Goal: Information Seeking & Learning: Find specific page/section

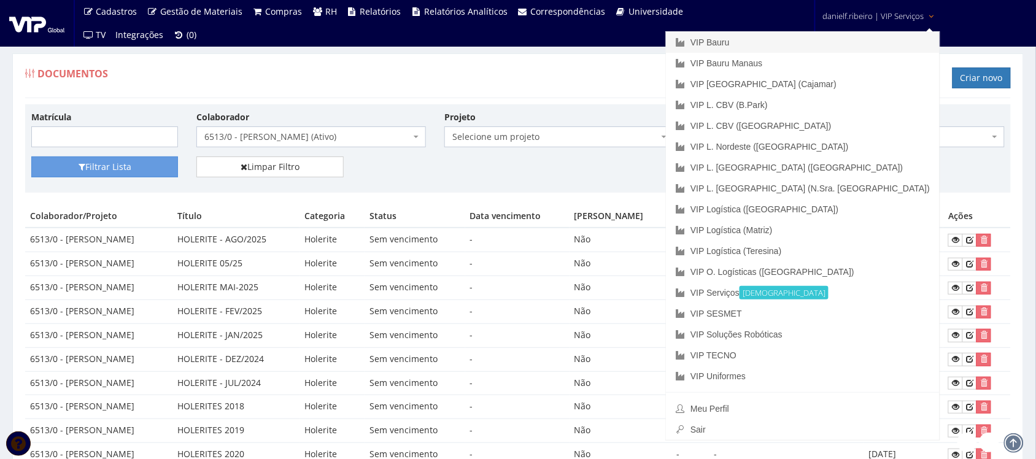
click at [855, 44] on link "VIP Bauru" at bounding box center [803, 42] width 274 height 21
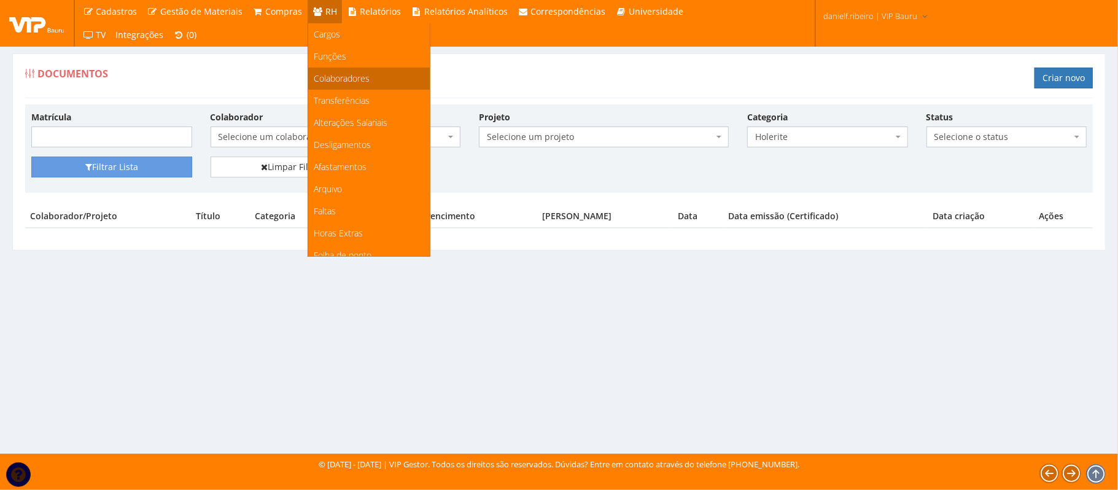
click at [327, 76] on span "Colaboradores" at bounding box center [342, 78] width 56 height 12
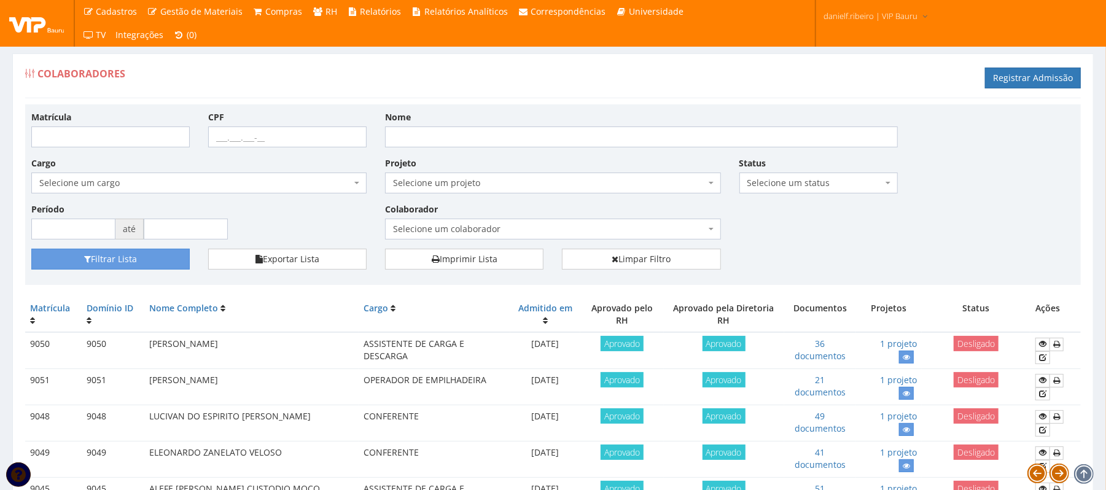
scroll to position [1066, 0]
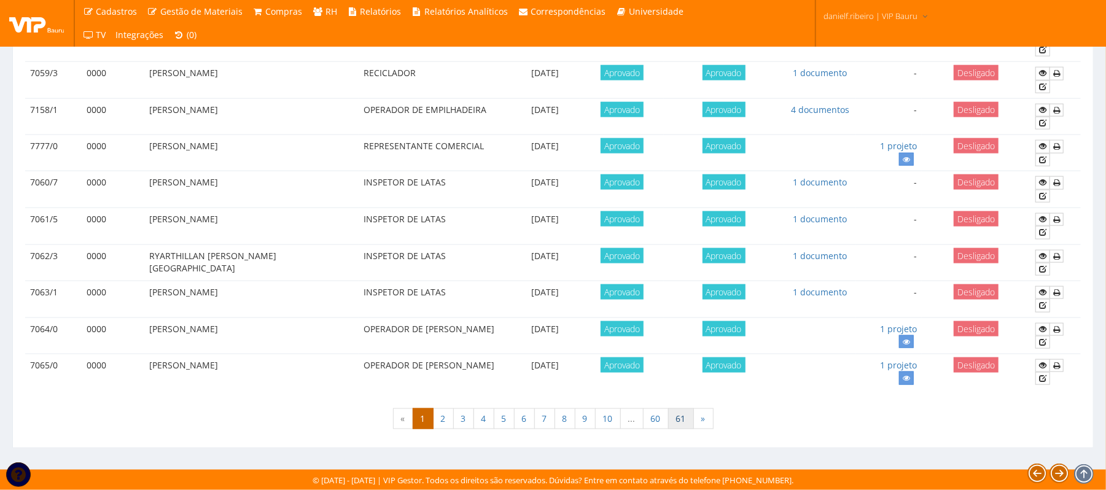
click at [678, 421] on link "61" at bounding box center [681, 418] width 26 height 21
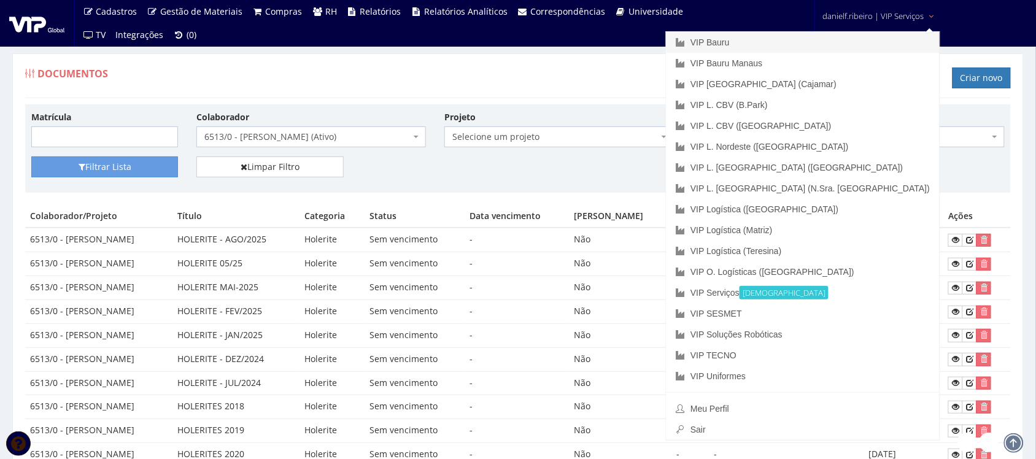
click at [848, 43] on link "VIP Bauru" at bounding box center [803, 42] width 274 height 21
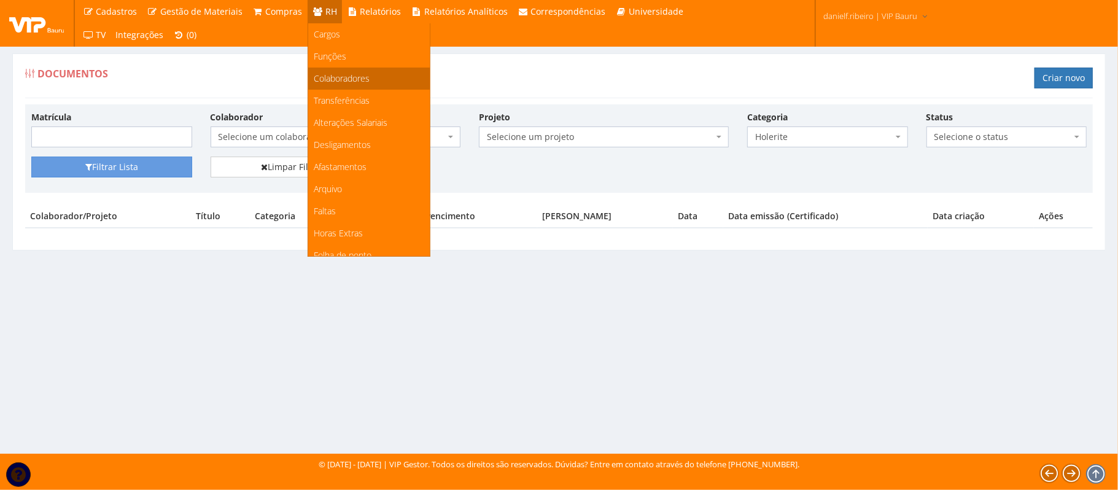
click at [354, 72] on span "Colaboradores" at bounding box center [342, 78] width 56 height 12
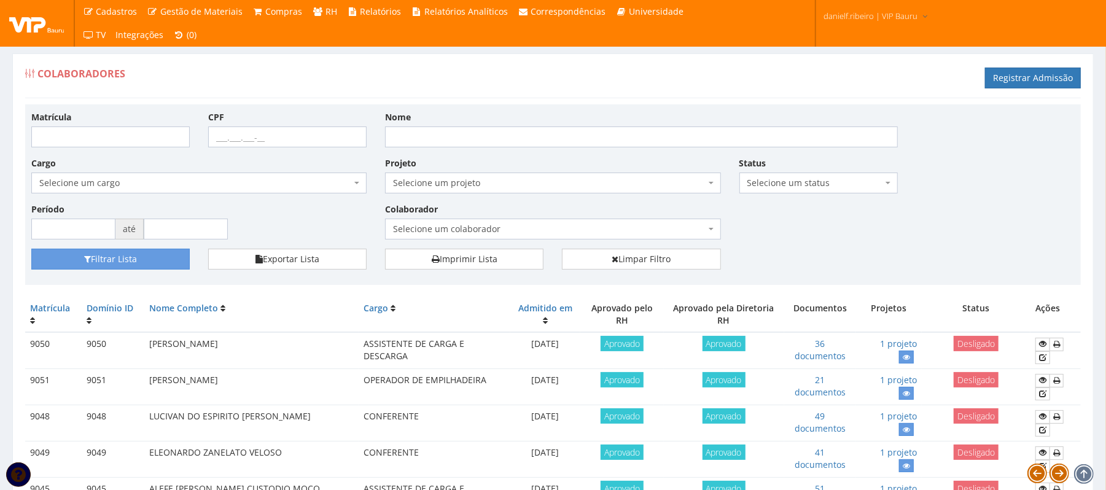
click at [473, 237] on span "Selecione um colaborador" at bounding box center [552, 229] width 335 height 21
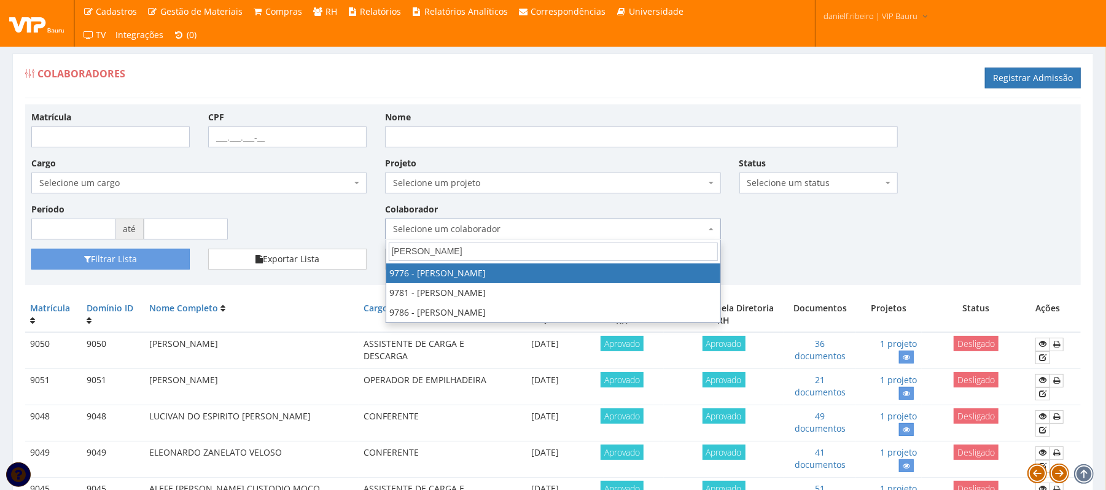
type input "FELIPE"
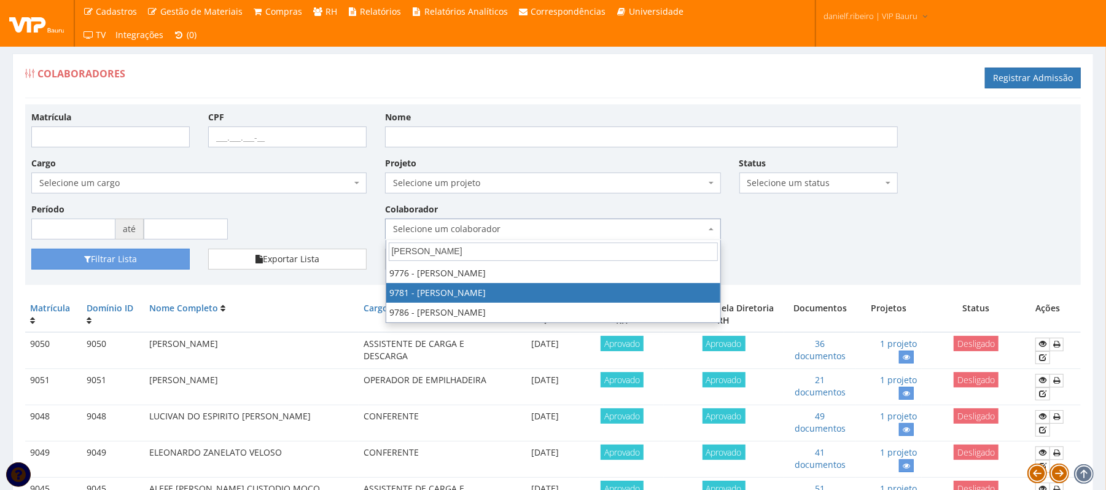
select select "4107"
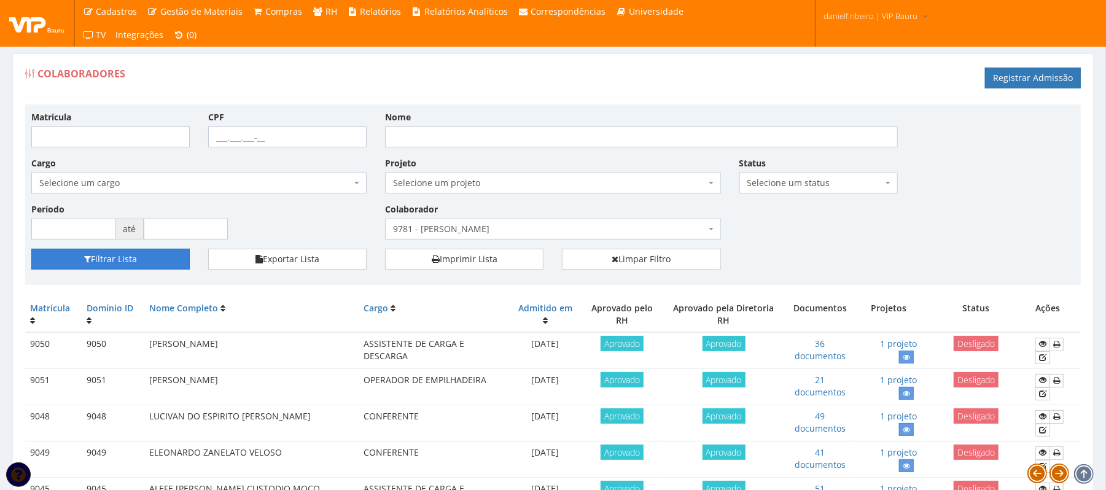
click at [148, 262] on button "Filtrar Lista" at bounding box center [110, 259] width 158 height 21
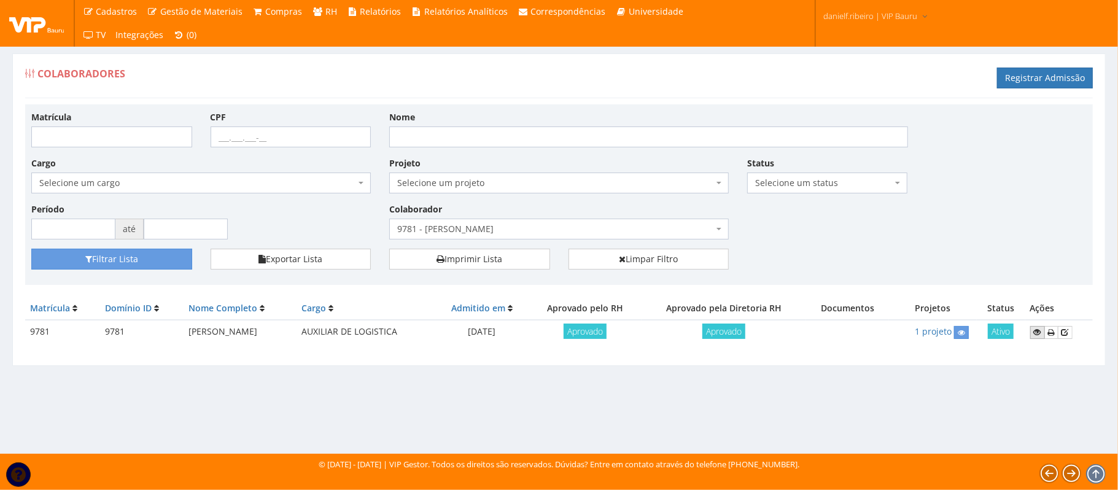
click at [1037, 332] on icon at bounding box center [1037, 332] width 7 height 9
click at [477, 235] on span "9781 - [PERSON_NAME]" at bounding box center [555, 229] width 316 height 12
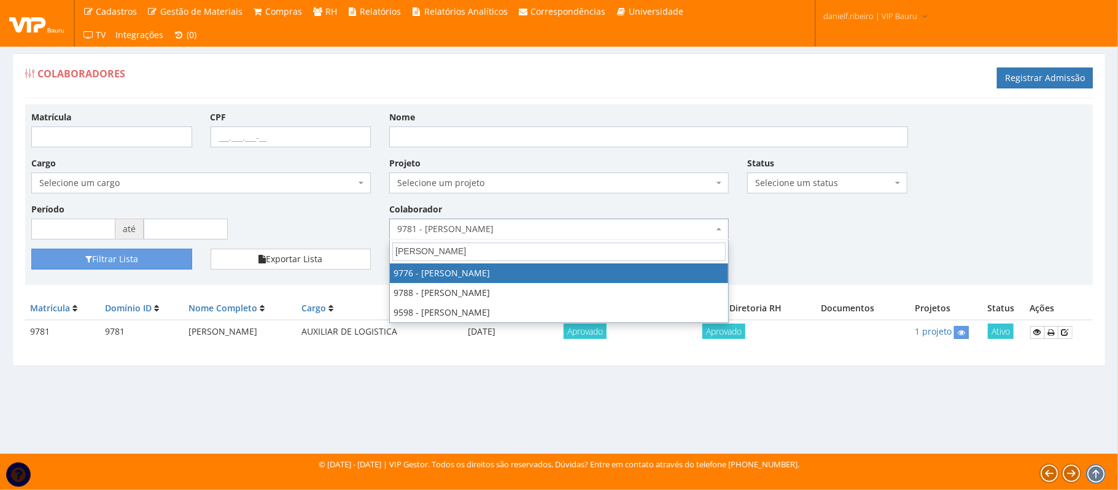
type input "DANIELA"
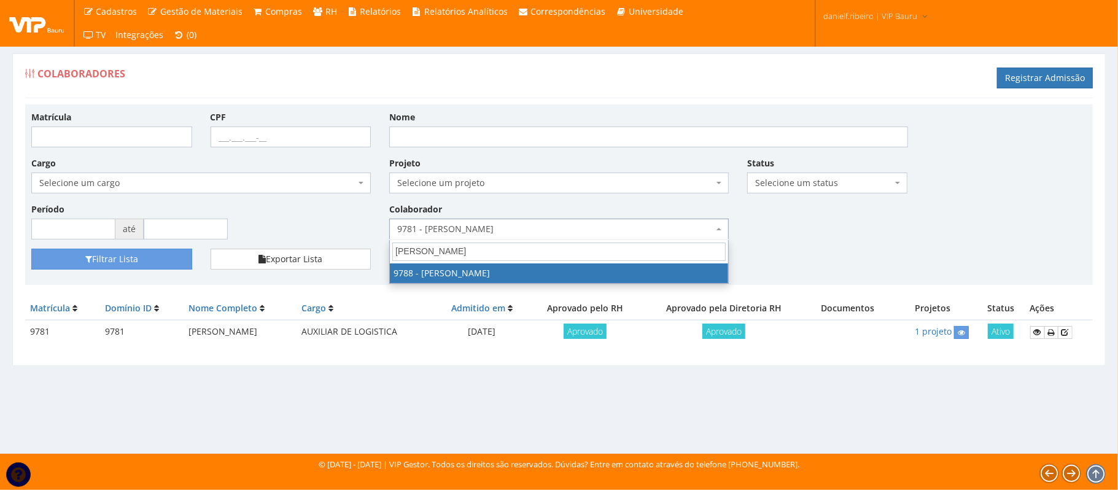
select select "4115"
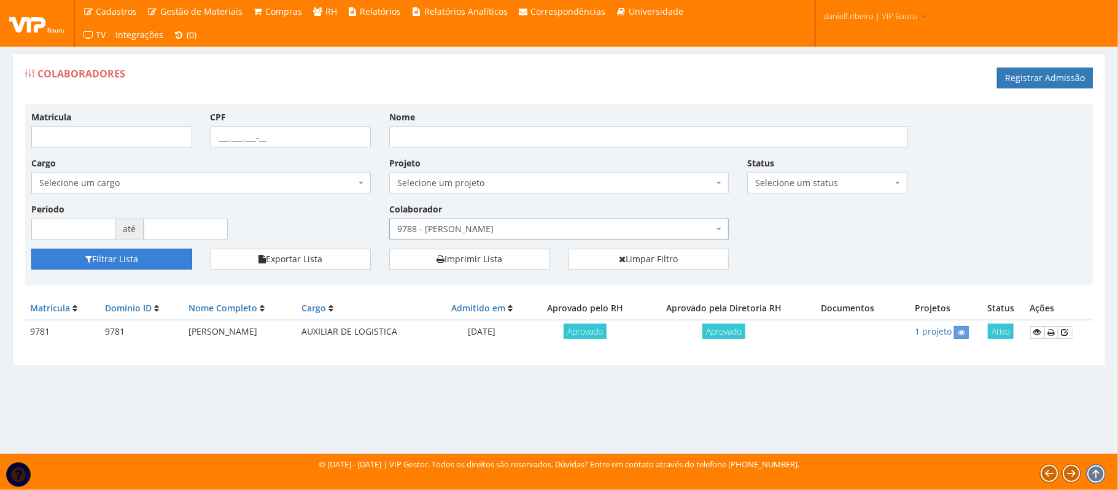
click at [86, 254] on button "Filtrar Lista" at bounding box center [111, 259] width 161 height 21
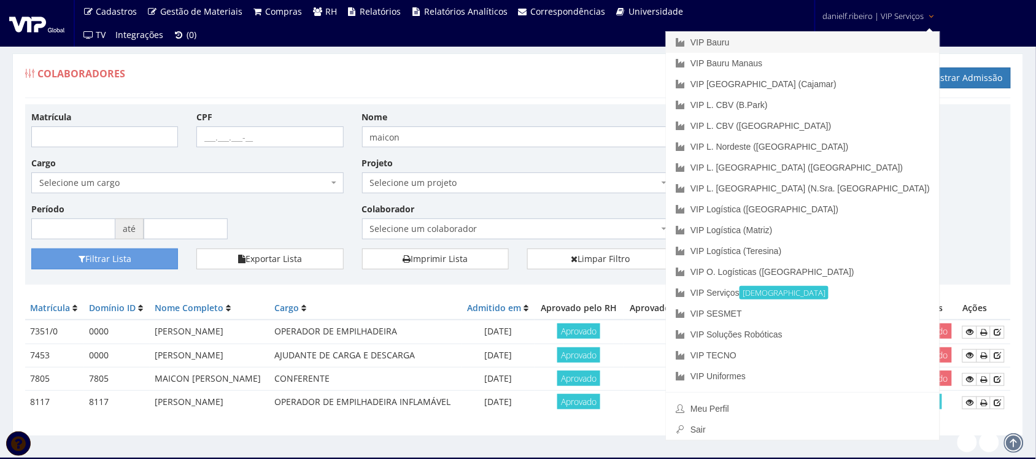
click at [841, 41] on link "VIP Bauru" at bounding box center [803, 42] width 274 height 21
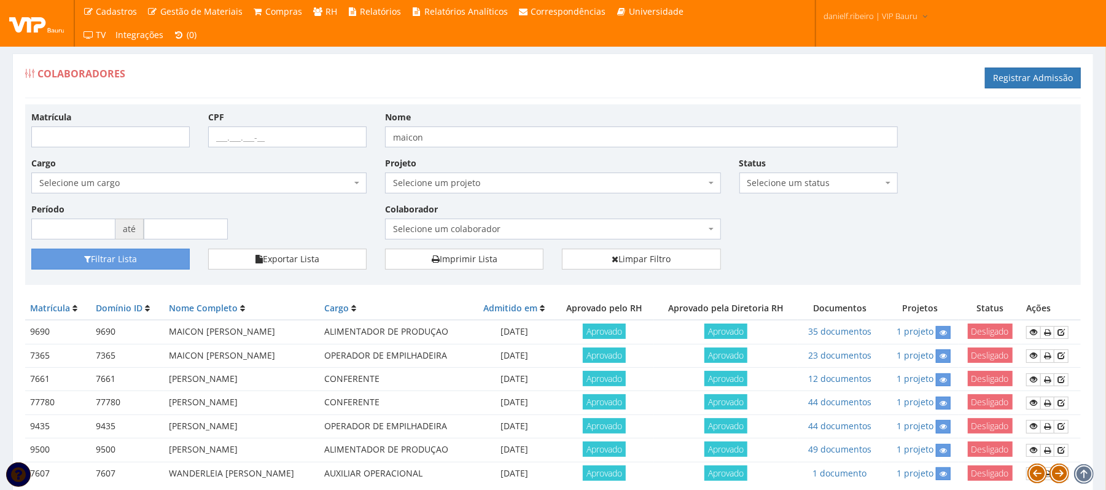
click at [446, 225] on span "Selecione um colaborador" at bounding box center [549, 229] width 312 height 12
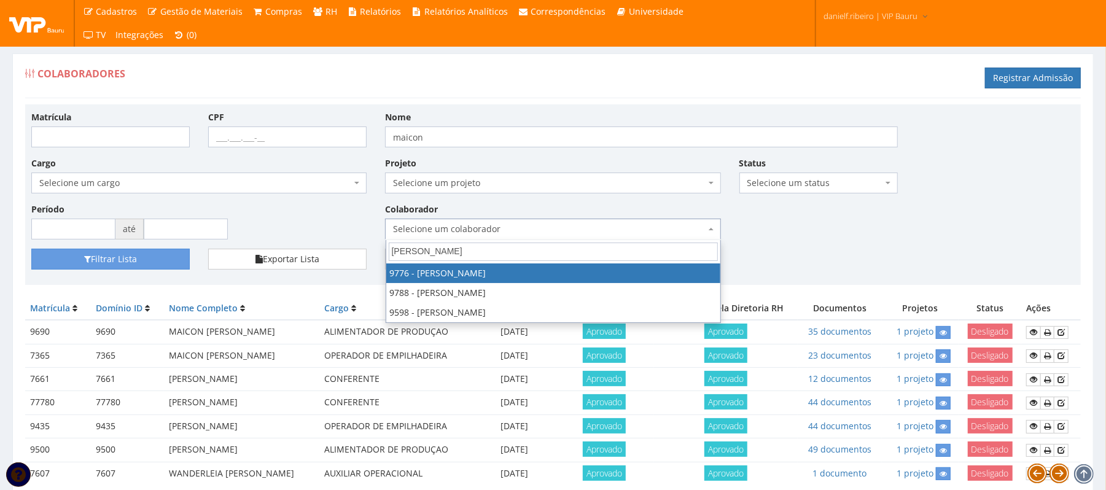
type input "DANIELA"
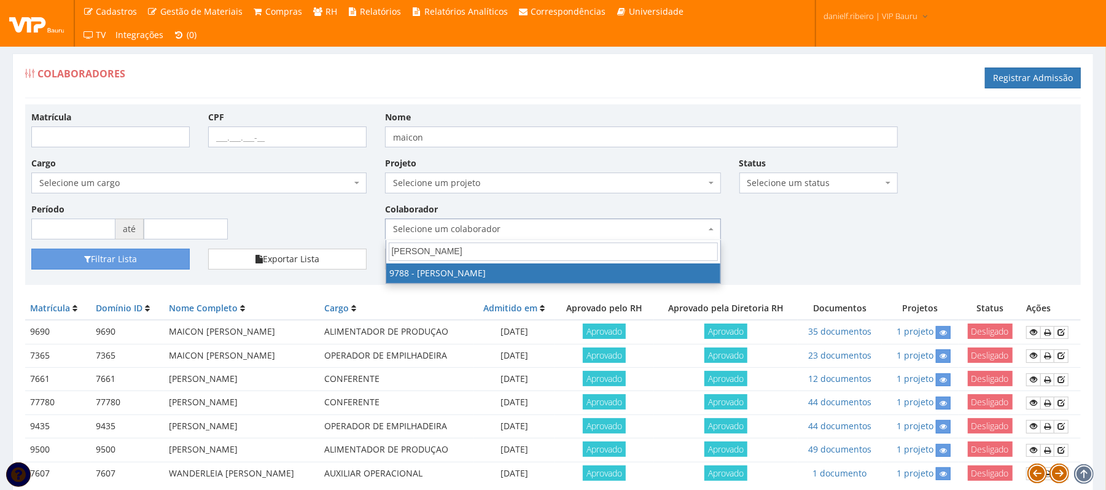
select select "4115"
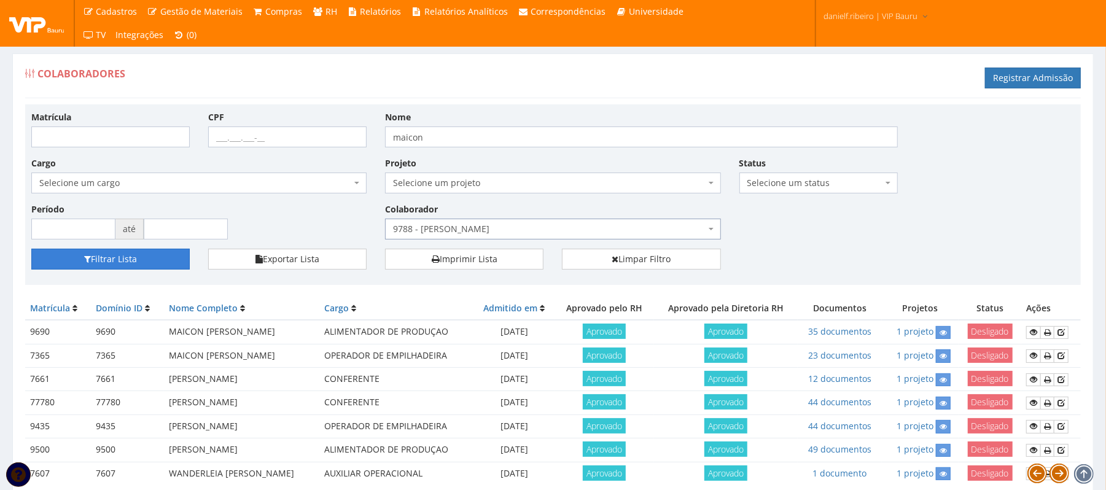
click at [125, 254] on button "Filtrar Lista" at bounding box center [110, 259] width 158 height 21
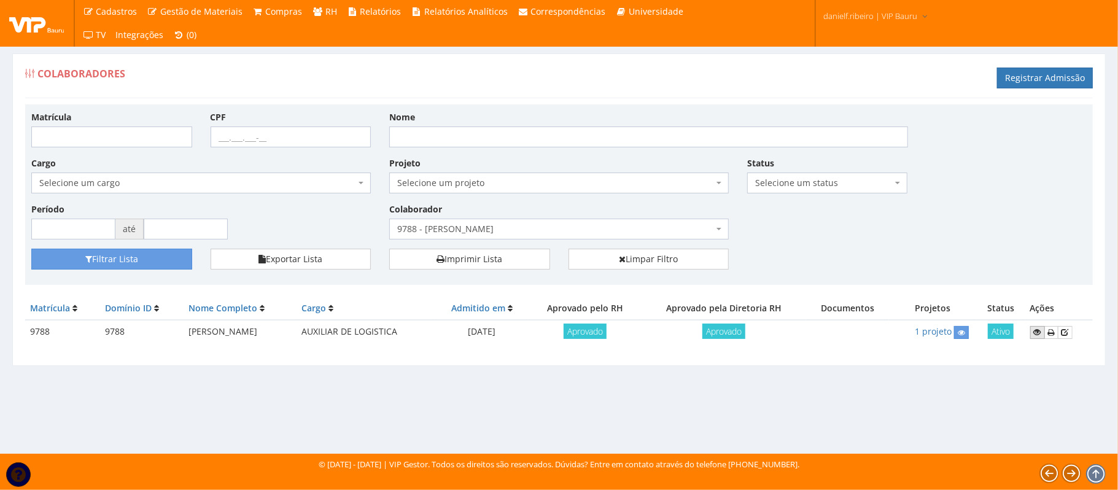
click at [1037, 330] on link at bounding box center [1037, 332] width 15 height 13
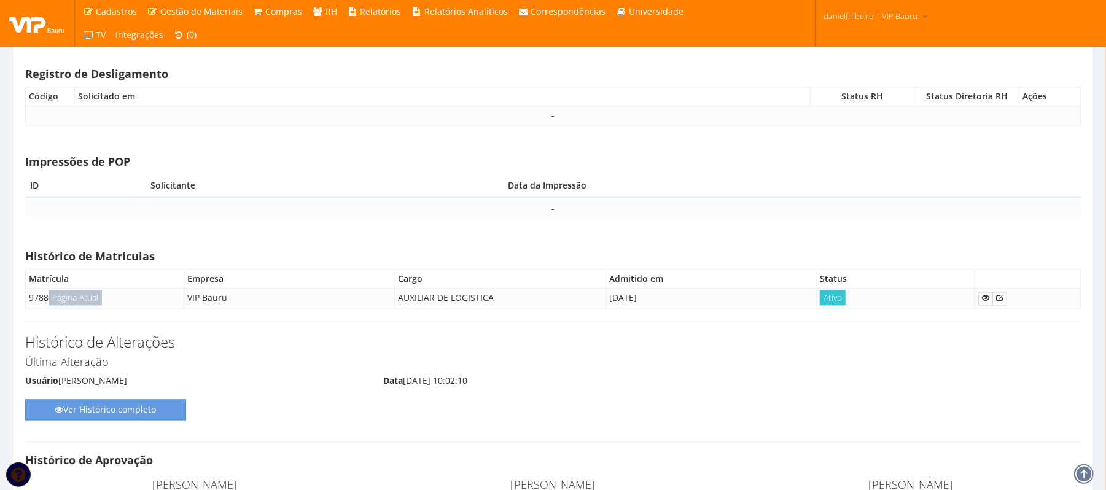
scroll to position [5027, 0]
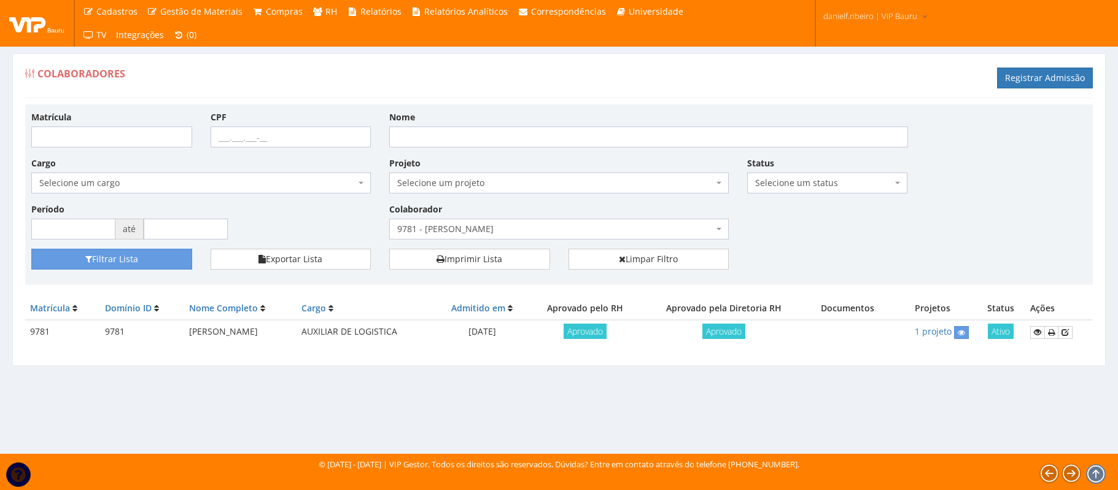
select select "4115"
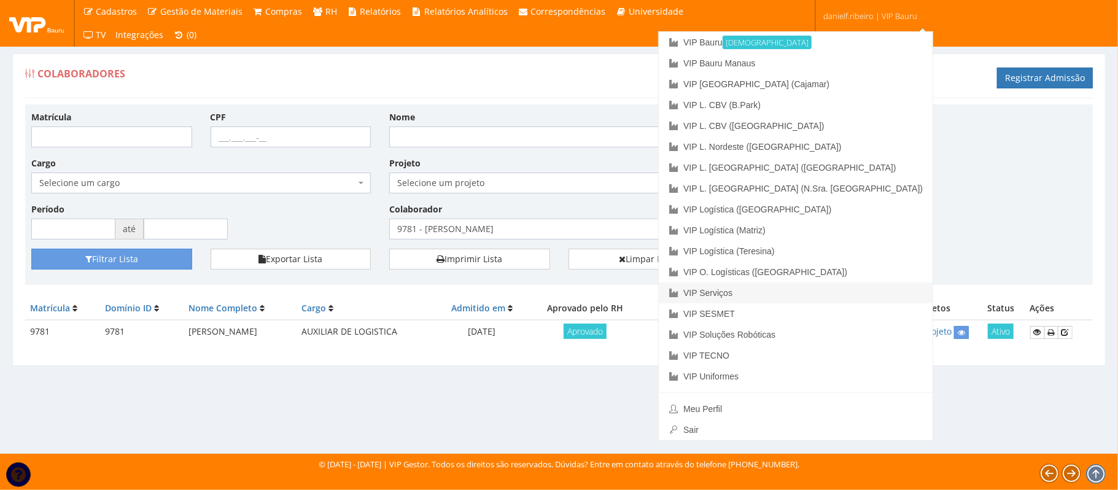
click at [845, 295] on link "VIP Serviços" at bounding box center [796, 292] width 274 height 21
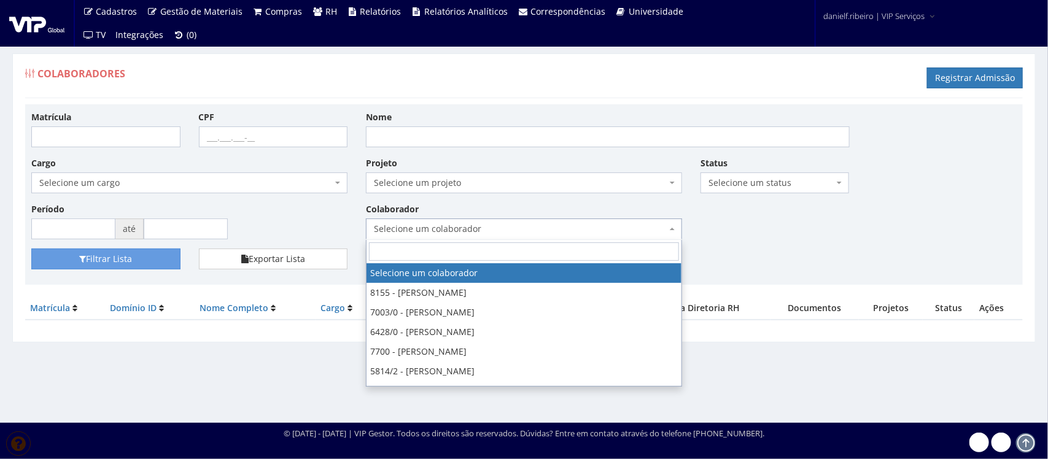
click at [419, 235] on span "Selecione um colaborador" at bounding box center [520, 229] width 293 height 12
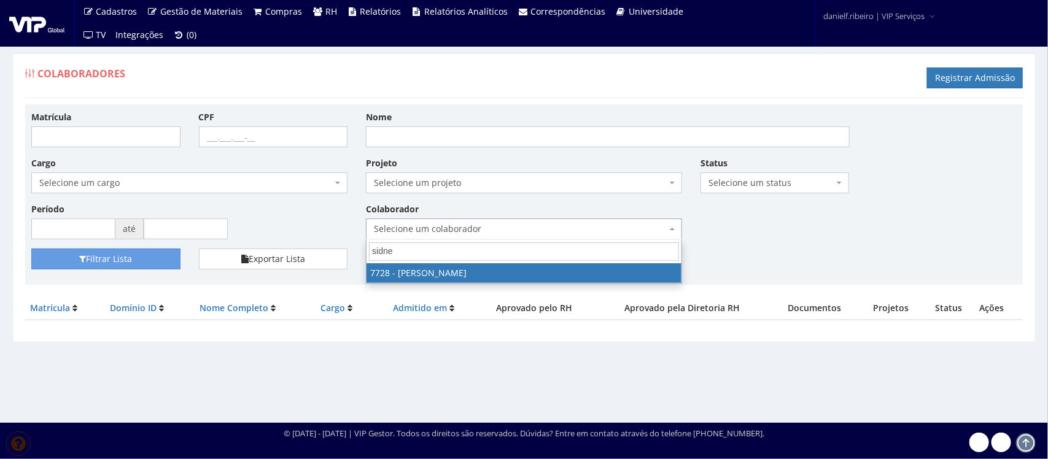
type input "[PERSON_NAME]"
select select "2301"
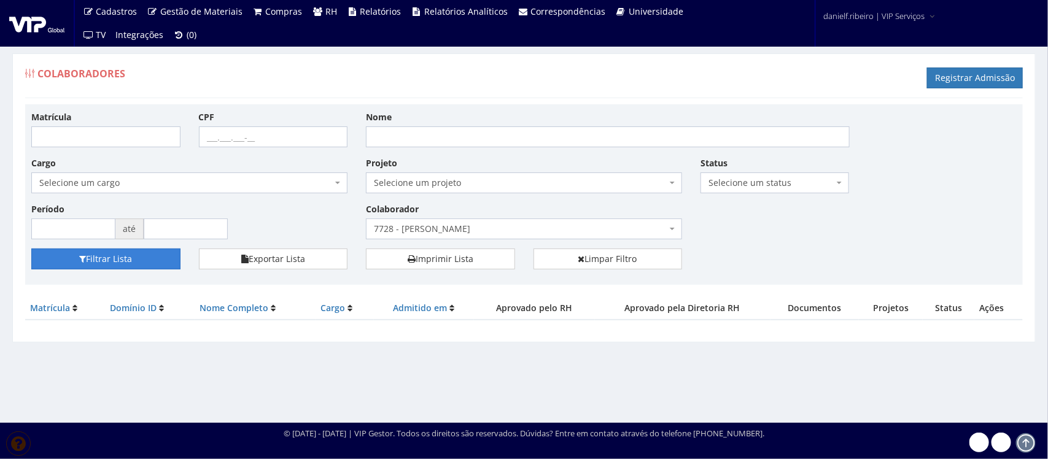
click at [109, 268] on button "Filtrar Lista" at bounding box center [105, 259] width 149 height 21
select select "2301"
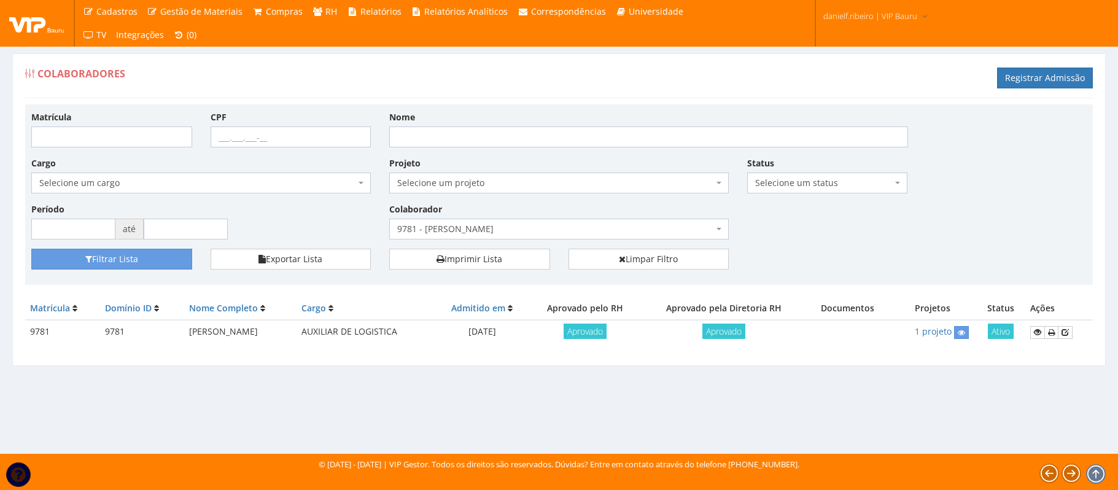
select select "4115"
click at [1039, 330] on icon at bounding box center [1037, 332] width 7 height 9
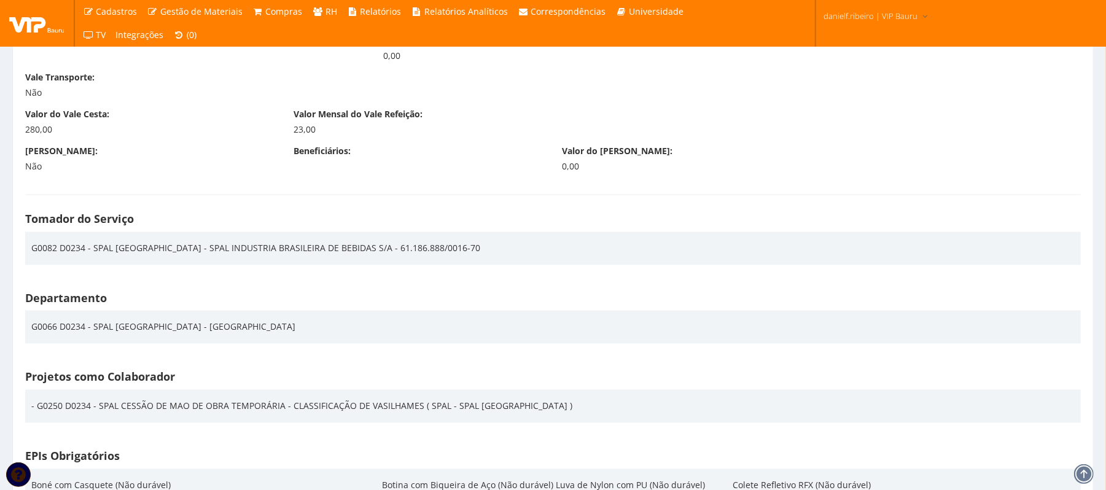
scroll to position [1364, 0]
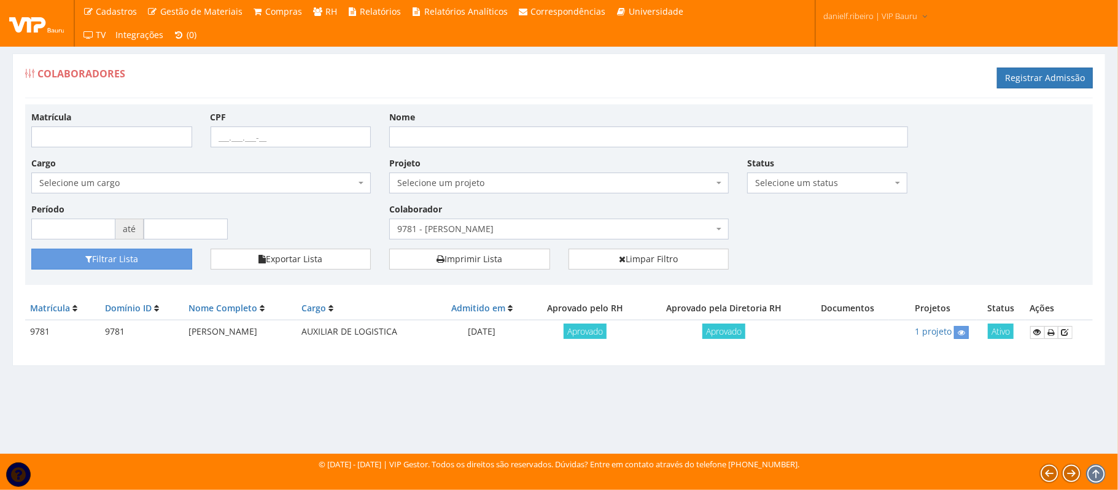
click at [494, 229] on span "9781 - FELIPE MINELLI GUEDES BARBOSA" at bounding box center [555, 229] width 316 height 12
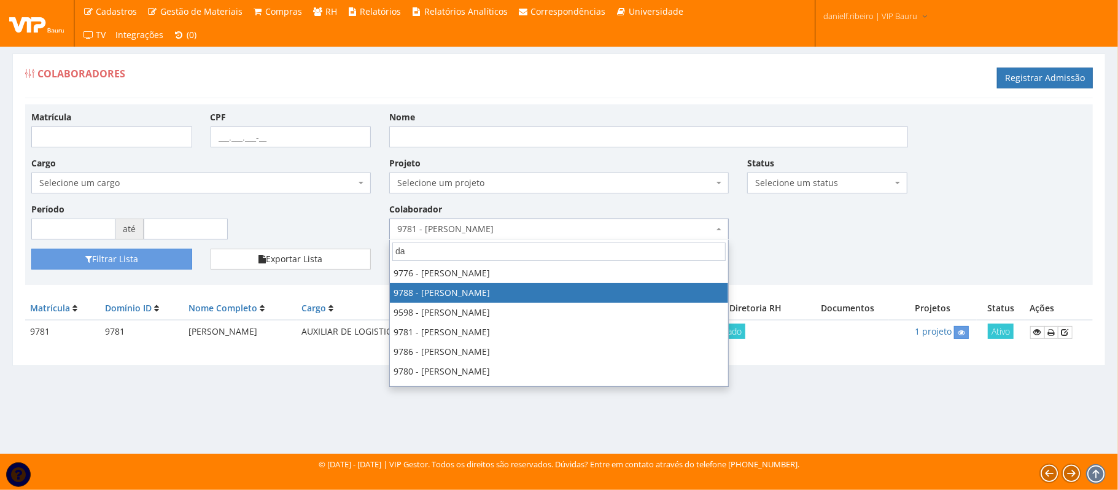
scroll to position [59, 0]
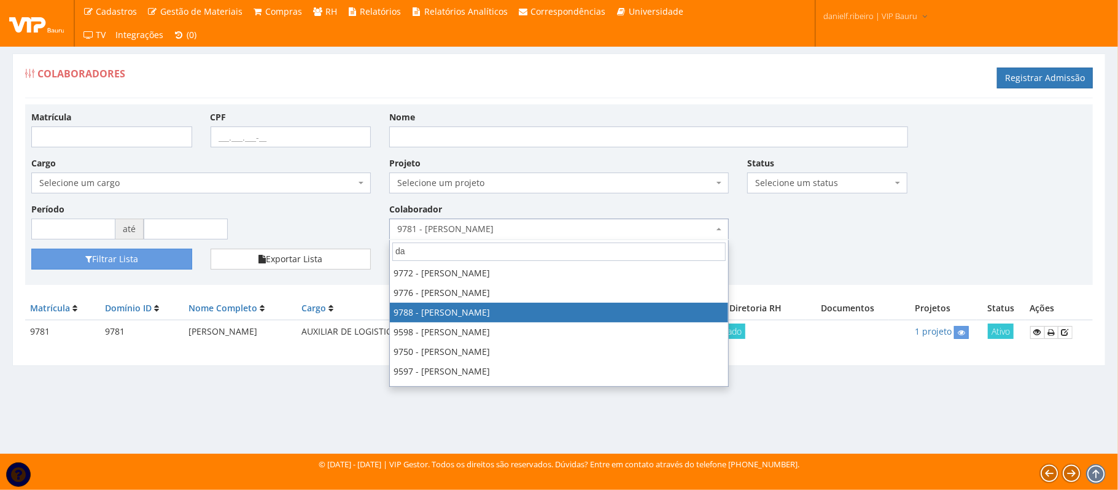
type input "da"
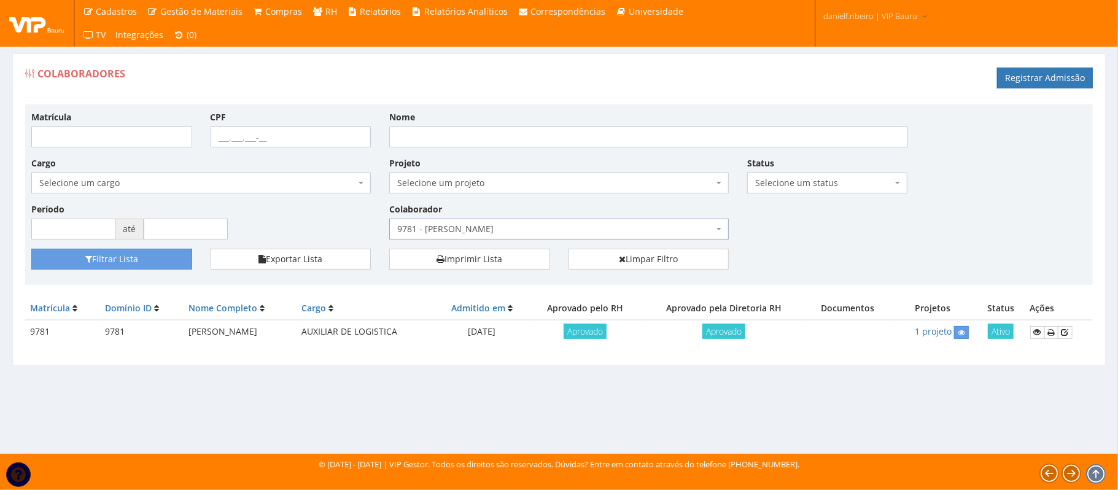
click at [546, 224] on span "9781 - FELIPE MINELLI GUEDES BARBOSA" at bounding box center [555, 229] width 316 height 12
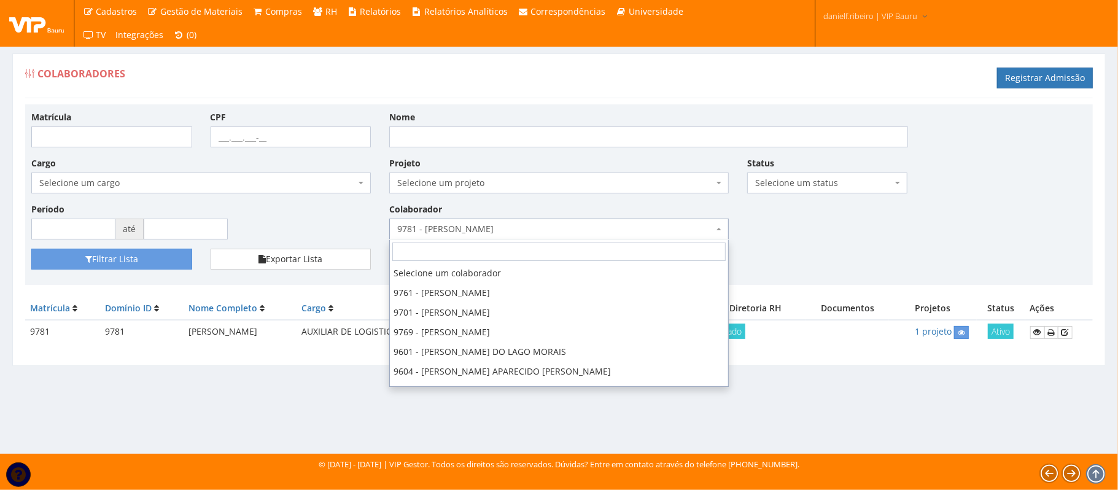
scroll to position [157, 0]
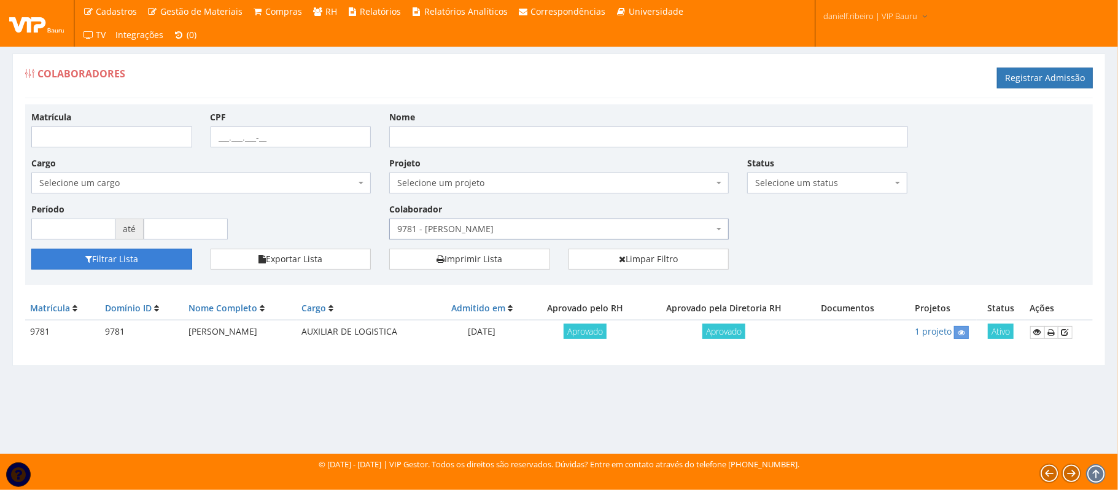
click at [123, 255] on button "Filtrar Lista" at bounding box center [111, 259] width 161 height 21
click at [1034, 330] on link at bounding box center [1037, 332] width 15 height 13
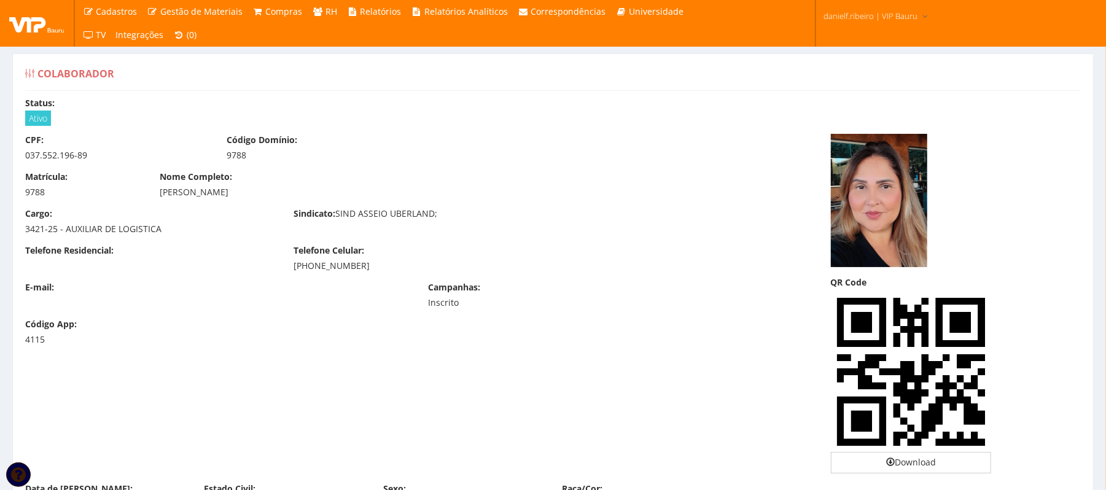
click at [936, 187] on div at bounding box center [955, 200] width 268 height 133
click at [885, 192] on img at bounding box center [879, 200] width 96 height 133
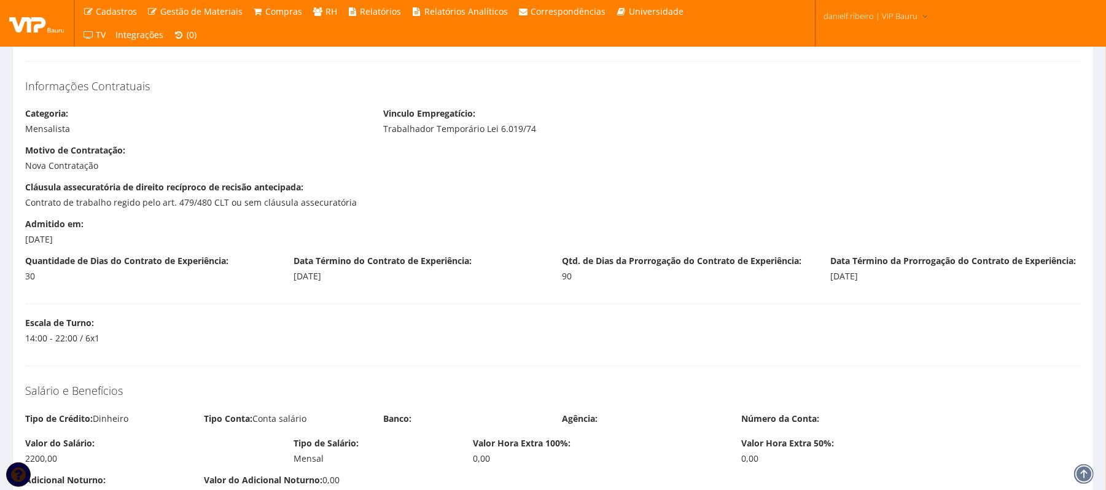
scroll to position [1123, 0]
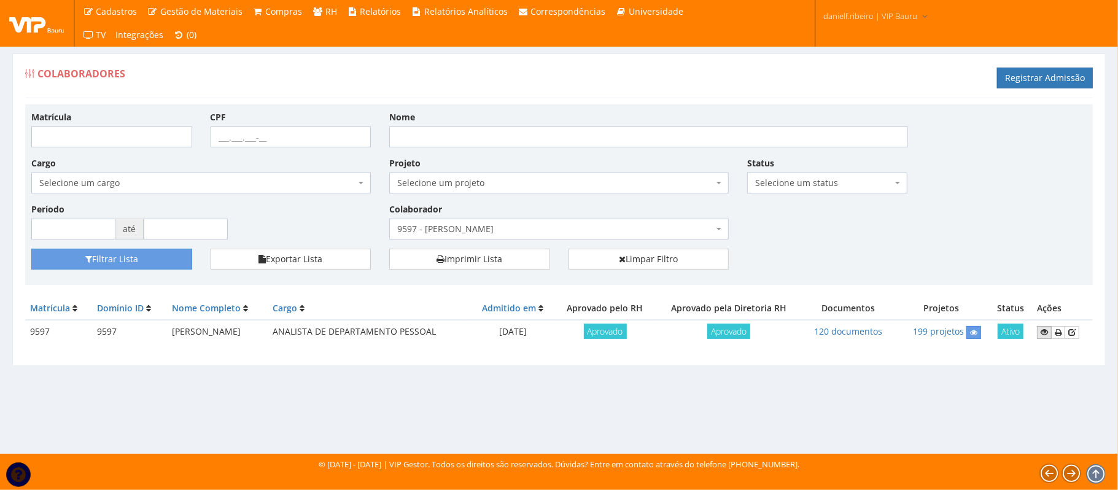
click at [1047, 334] on icon at bounding box center [1044, 332] width 7 height 9
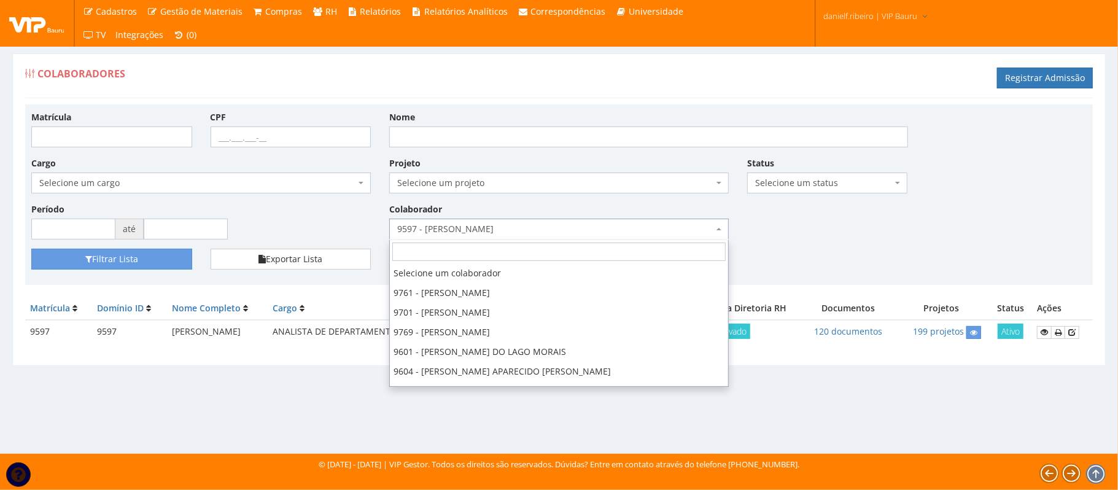
click at [467, 230] on span "9597 - KAMILLA YORRANA DA SILVA MOURA" at bounding box center [555, 229] width 316 height 12
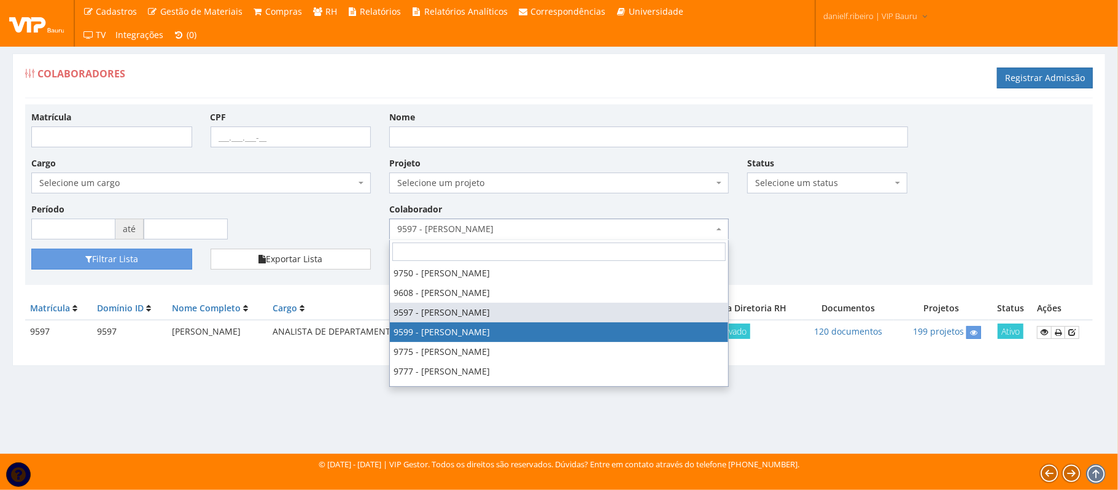
select select "3780"
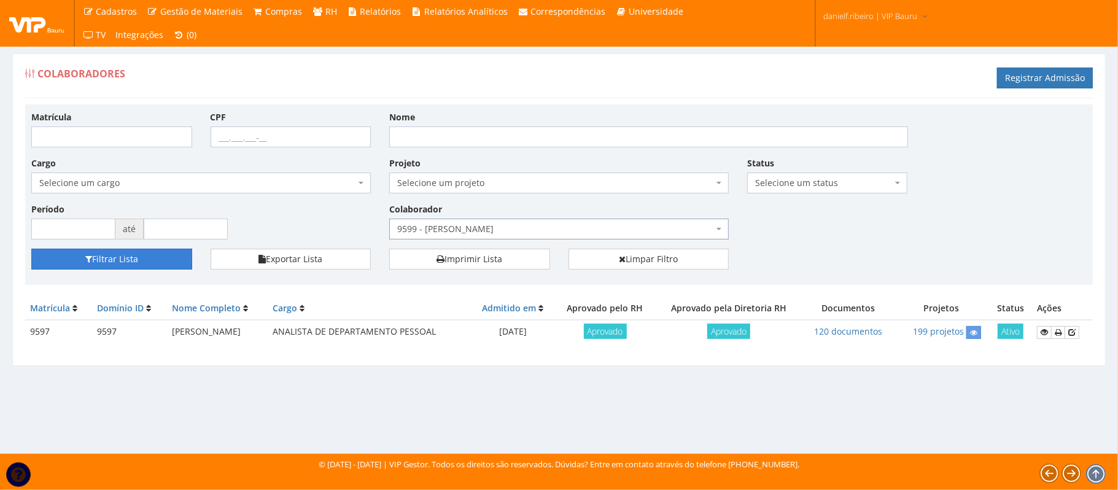
click at [107, 261] on button "Filtrar Lista" at bounding box center [111, 259] width 161 height 21
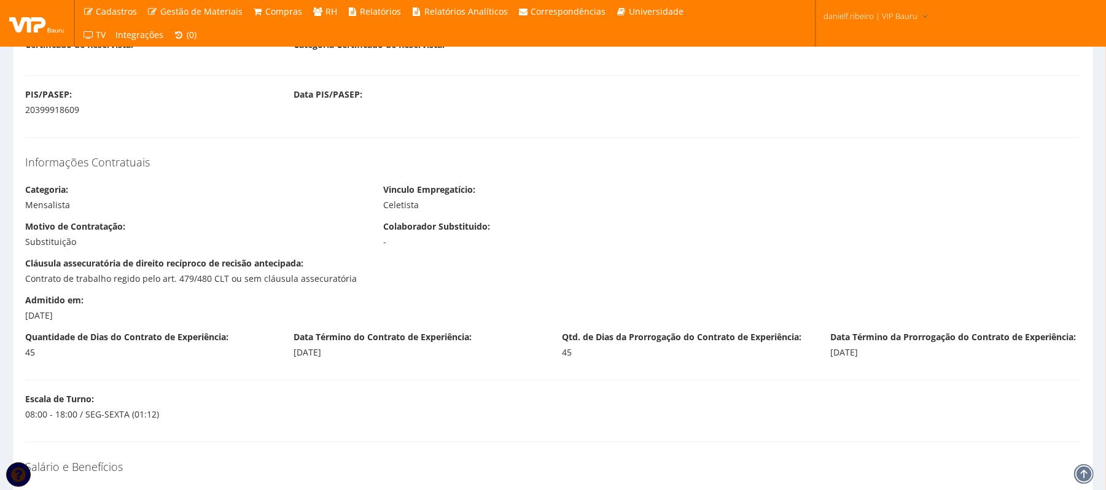
scroll to position [1364, 0]
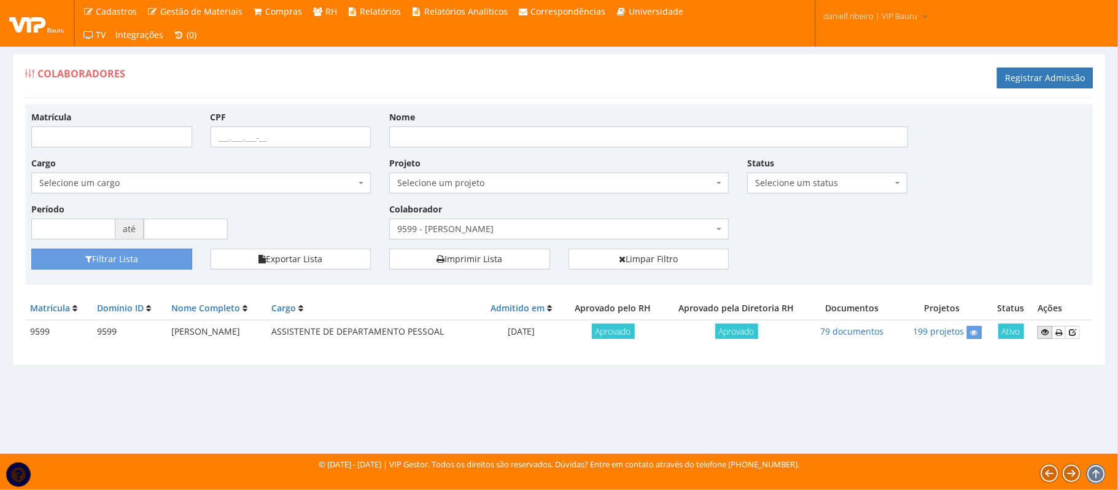
click at [1040, 327] on link at bounding box center [1045, 332] width 15 height 13
click at [480, 228] on span "9599 - [PERSON_NAME]" at bounding box center [555, 229] width 316 height 12
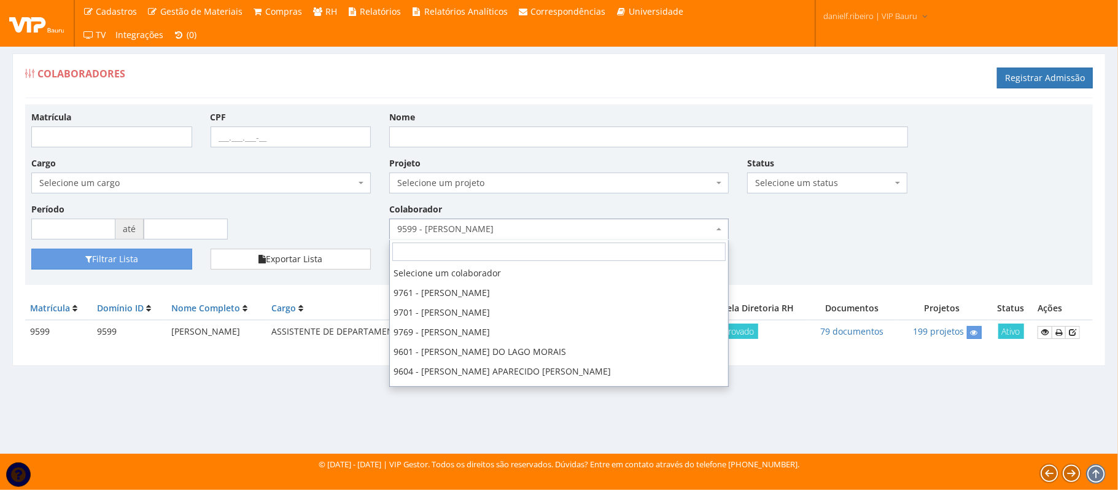
scroll to position [413, 0]
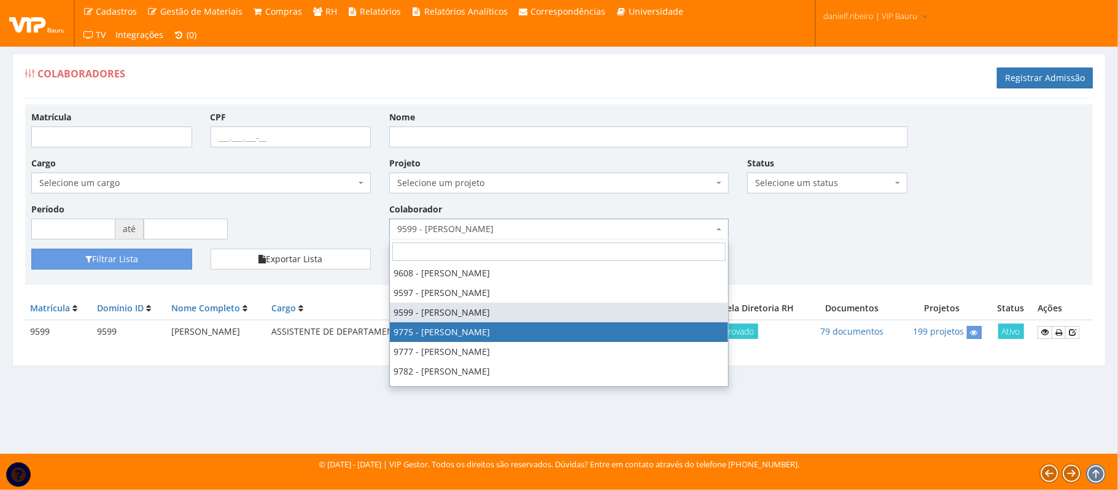
select select "4090"
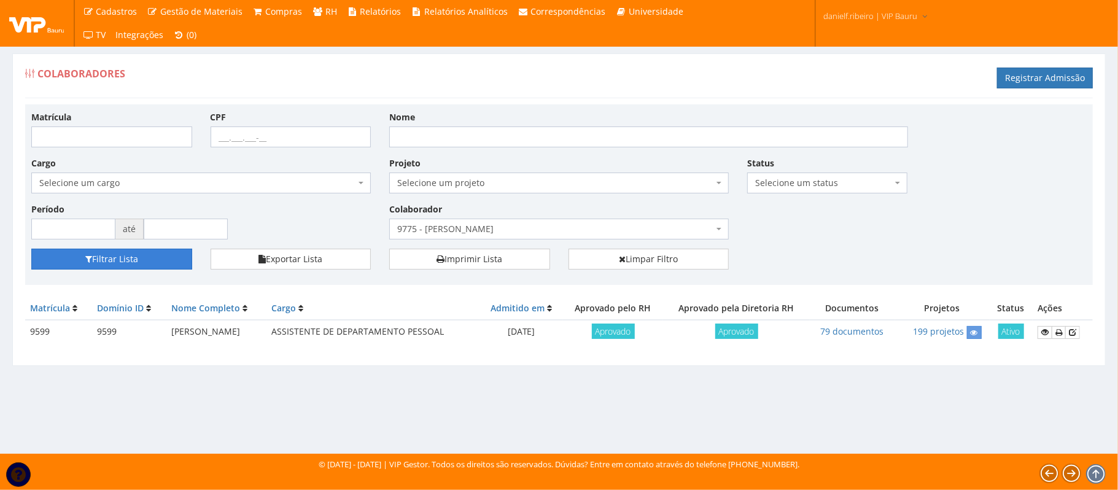
click at [153, 259] on button "Filtrar Lista" at bounding box center [111, 259] width 161 height 21
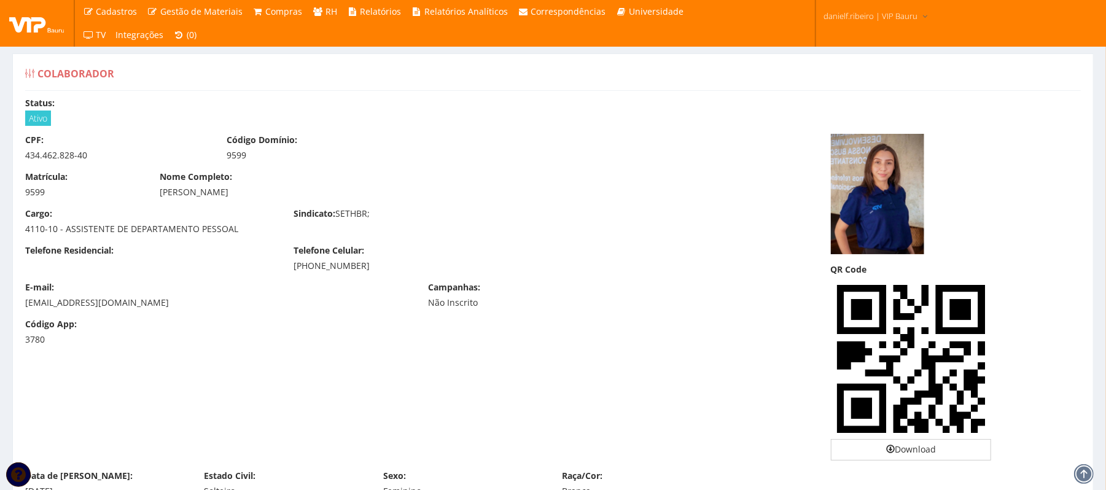
scroll to position [1364, 0]
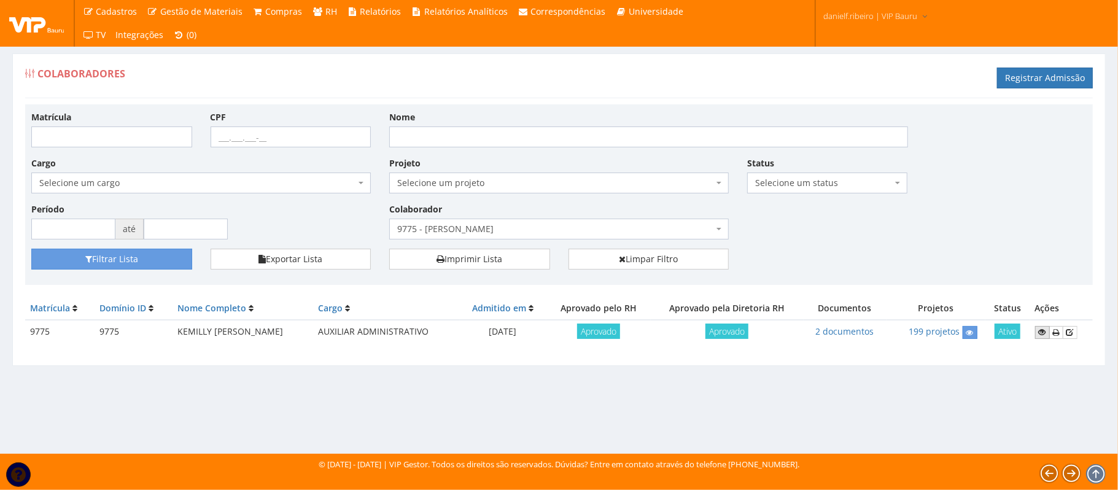
click at [1035, 332] on link at bounding box center [1042, 332] width 15 height 13
click at [468, 230] on span "9775 - [PERSON_NAME]" at bounding box center [555, 229] width 316 height 12
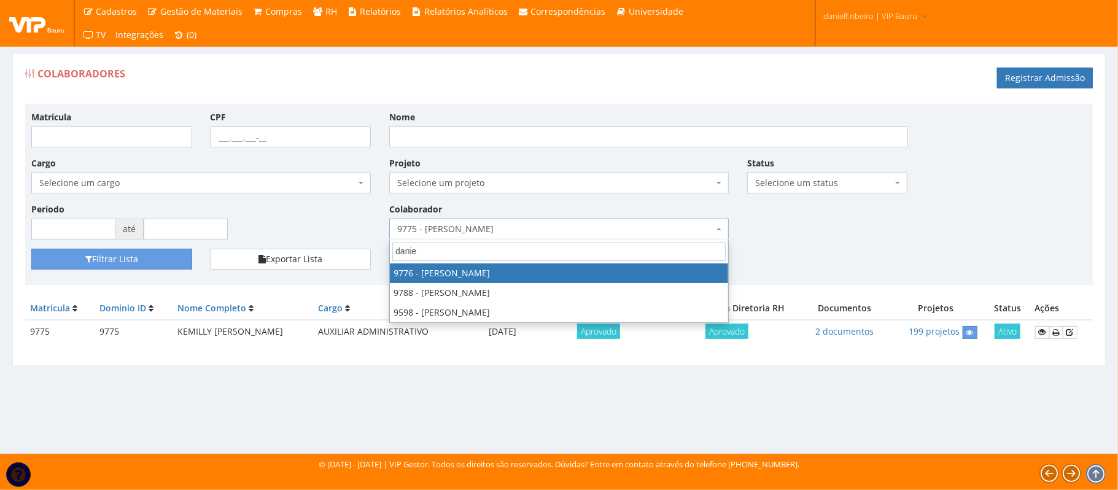
type input "[PERSON_NAME]"
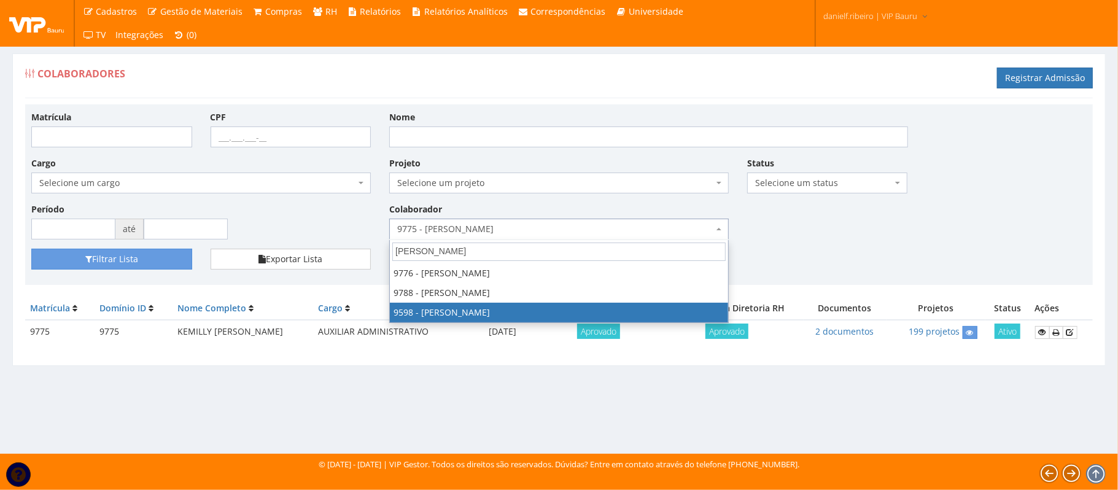
select select "3797"
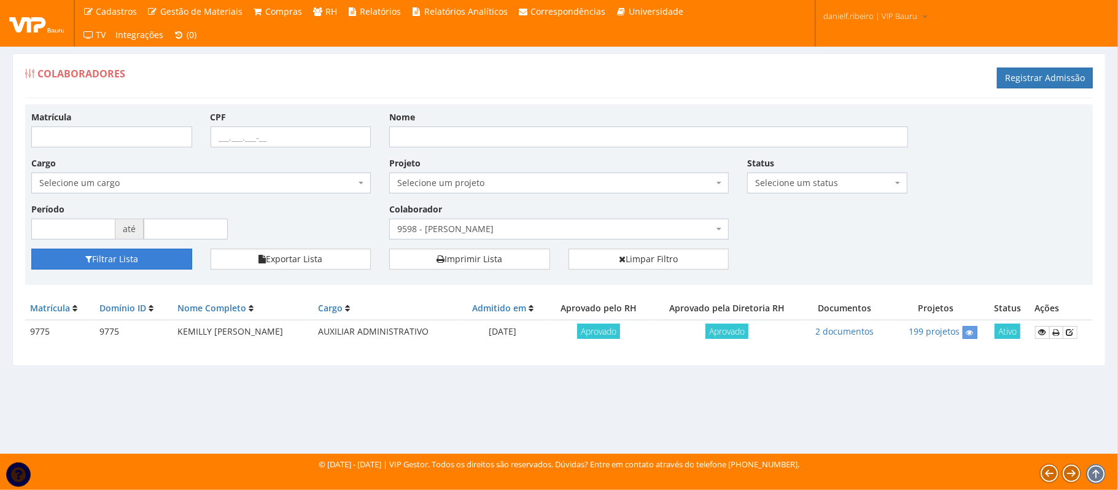
click at [119, 258] on button "Filtrar Lista" at bounding box center [111, 259] width 161 height 21
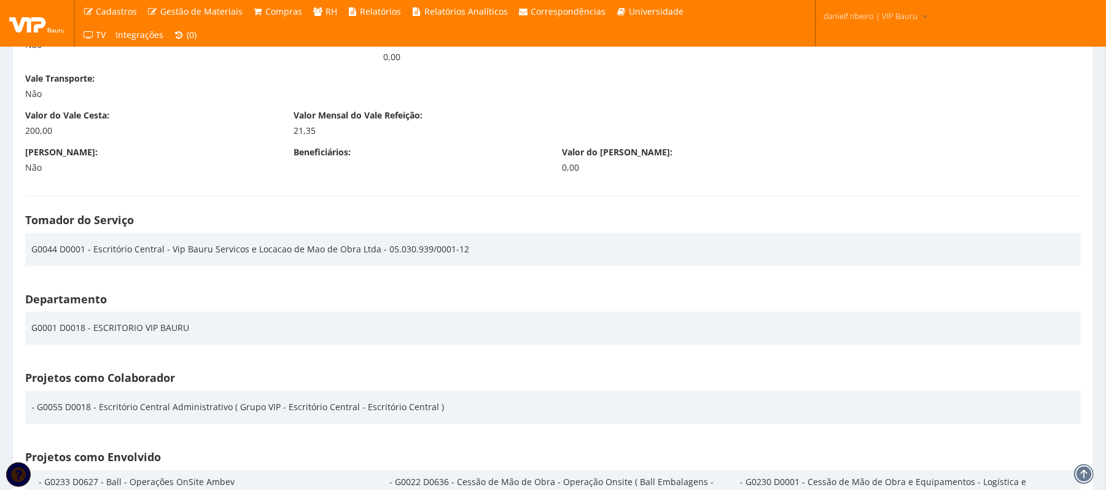
scroll to position [1364, 0]
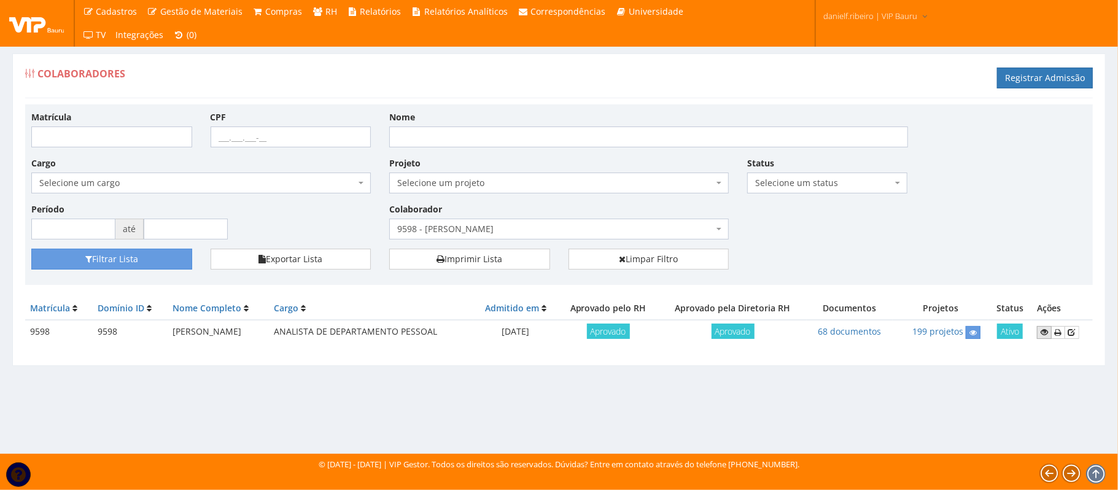
click at [1045, 335] on icon at bounding box center [1044, 332] width 7 height 9
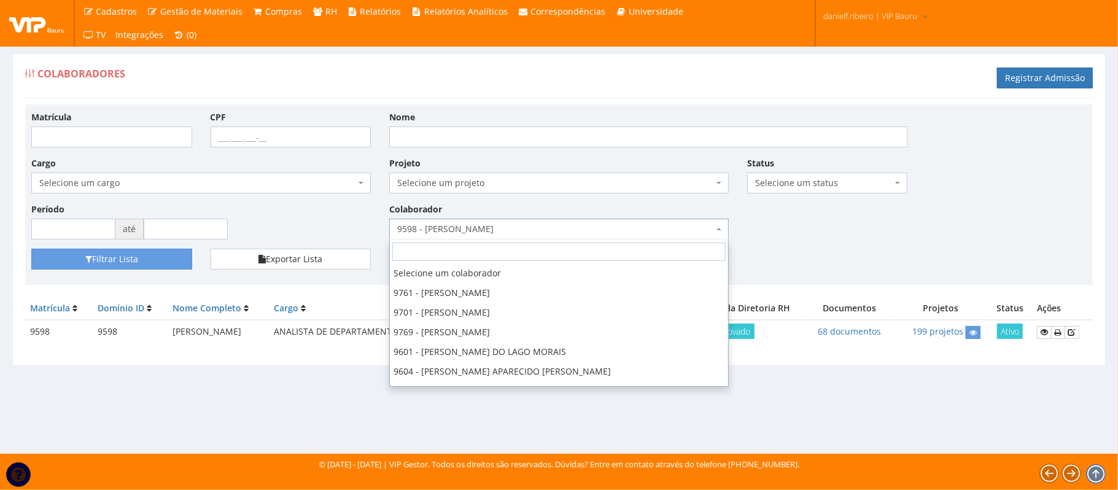
click at [467, 221] on span "9598 - [PERSON_NAME]" at bounding box center [558, 229] width 339 height 21
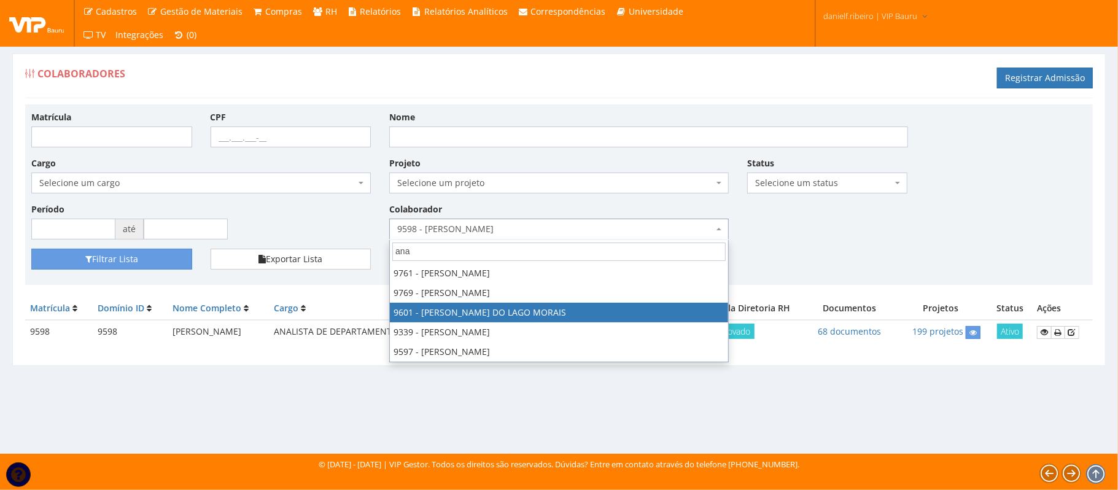
type input "ana"
select select "3768"
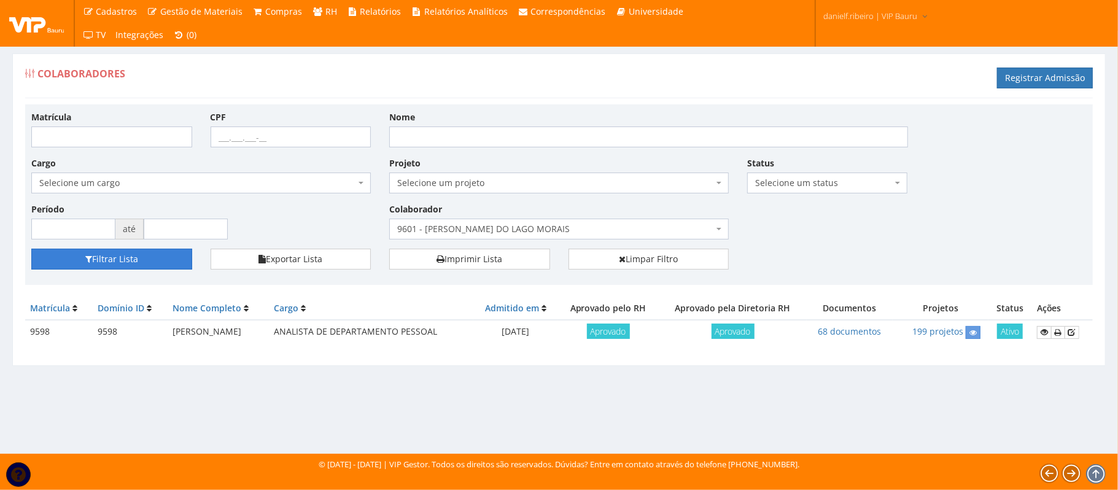
click at [133, 261] on button "Filtrar Lista" at bounding box center [111, 259] width 161 height 21
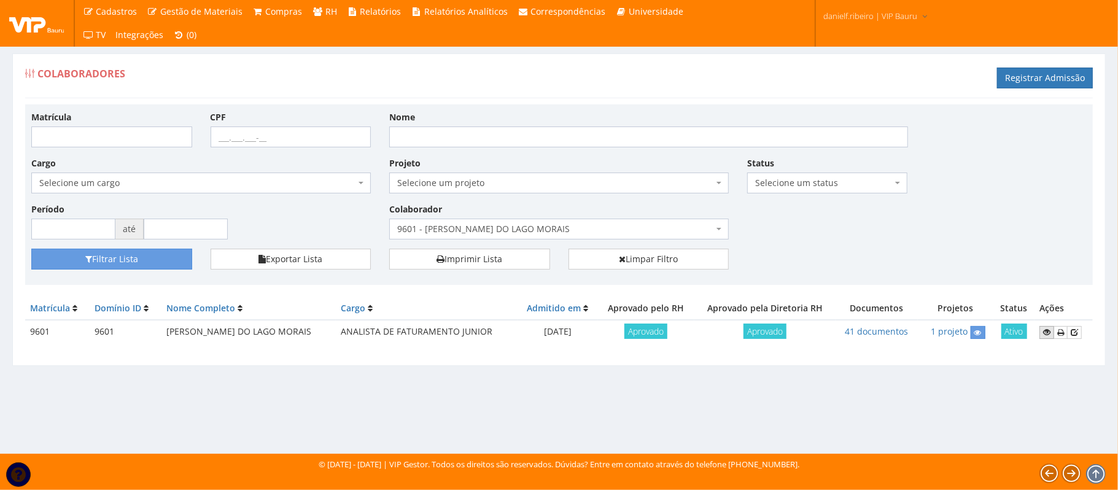
click at [1043, 335] on icon at bounding box center [1046, 332] width 7 height 9
click at [471, 228] on span "9601 - ANA PAULA DO LAGO MORAIS" at bounding box center [555, 229] width 316 height 12
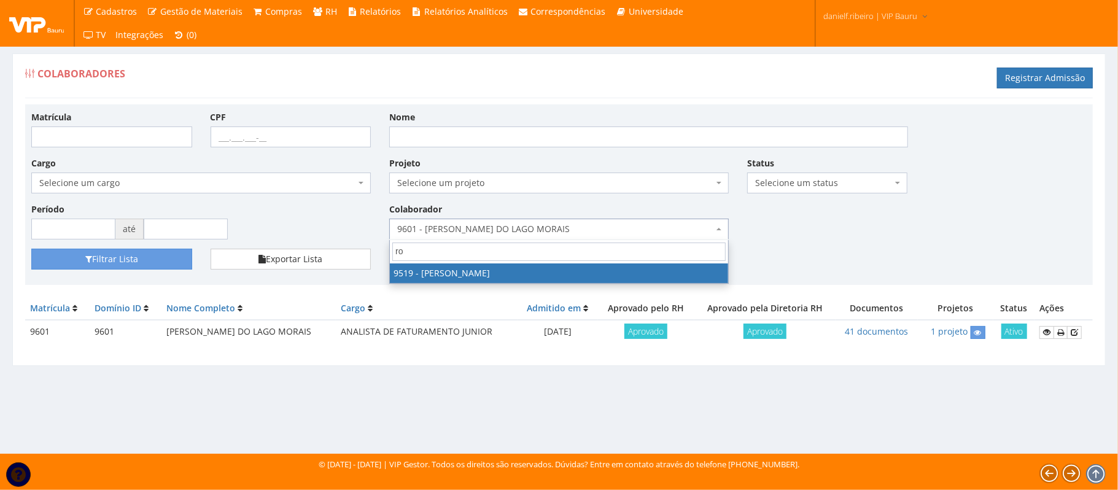
type input "r"
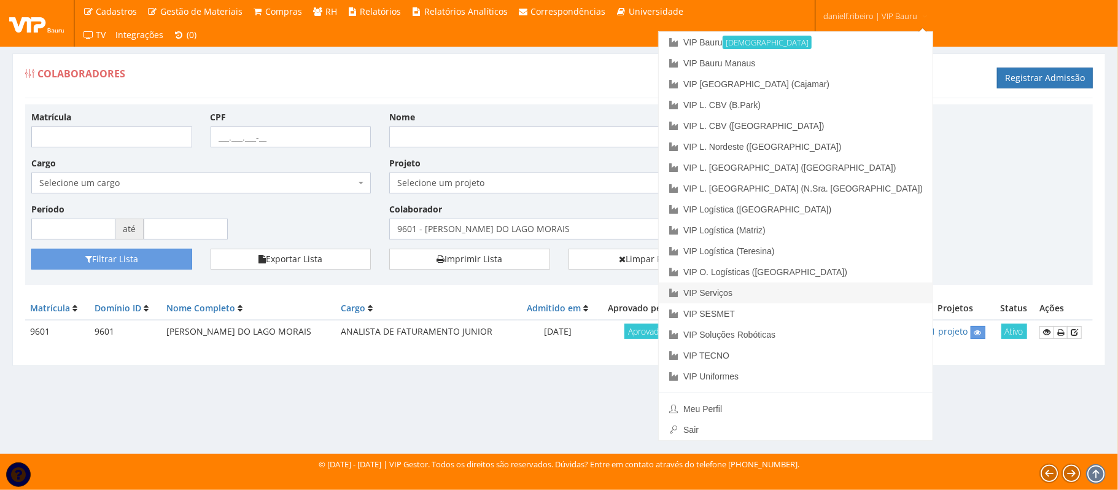
click at [851, 292] on link "VIP Serviços" at bounding box center [796, 292] width 274 height 21
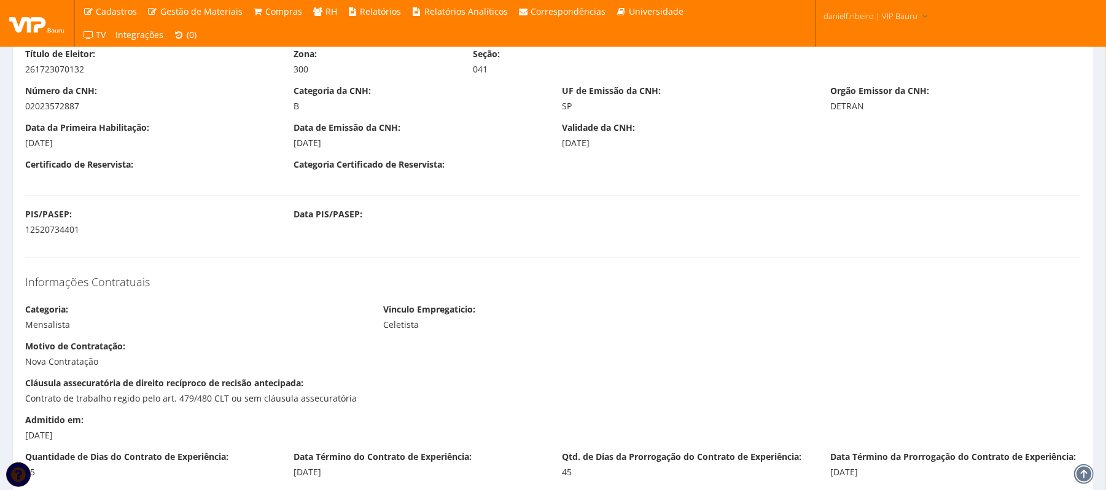
scroll to position [1637, 0]
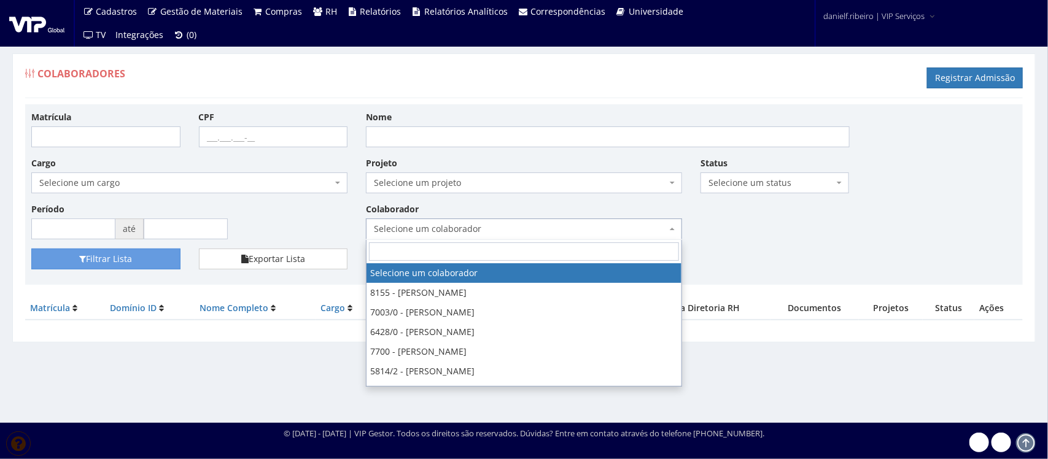
click at [489, 225] on span "Selecione um colaborador" at bounding box center [520, 229] width 293 height 12
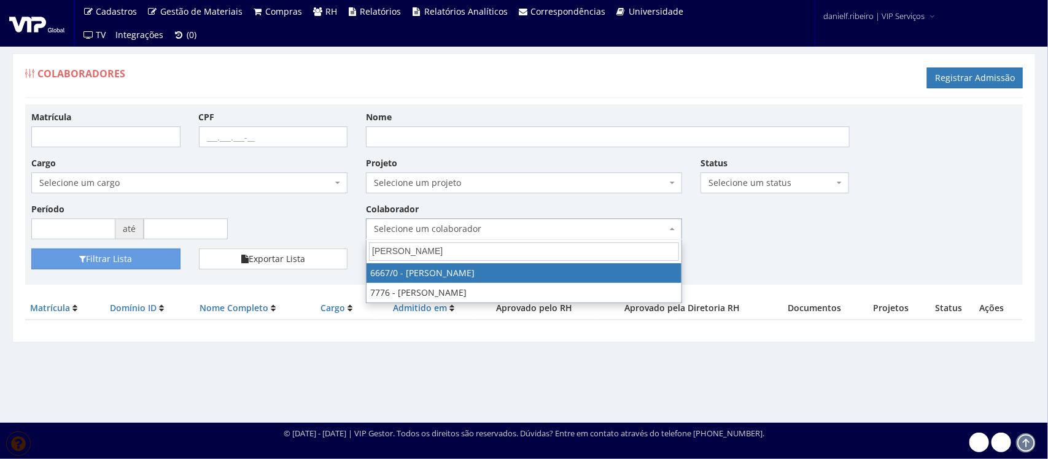
type input "rodrigo a"
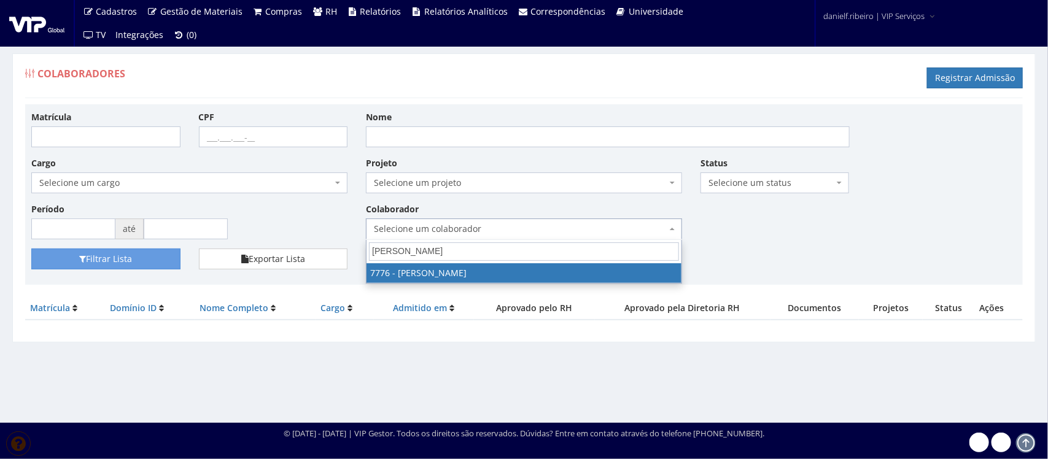
select select "2471"
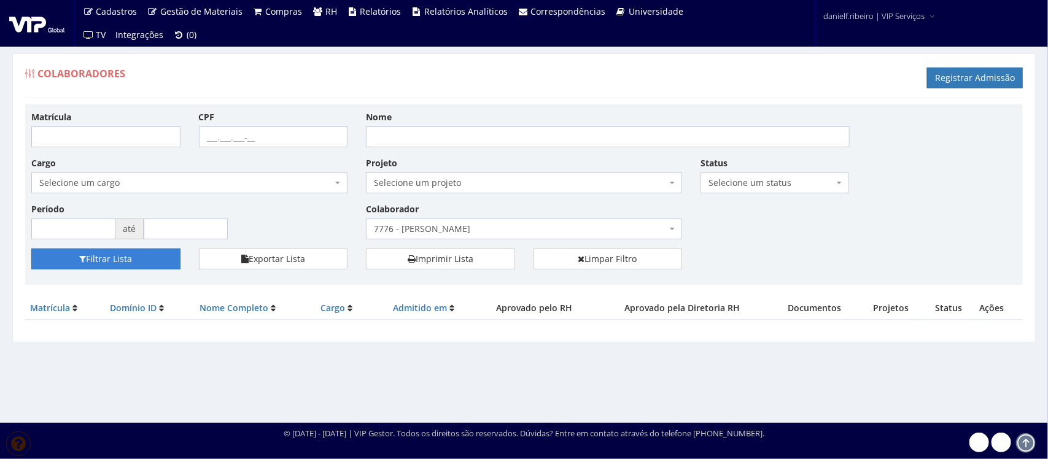
click at [107, 252] on button "Filtrar Lista" at bounding box center [105, 259] width 149 height 21
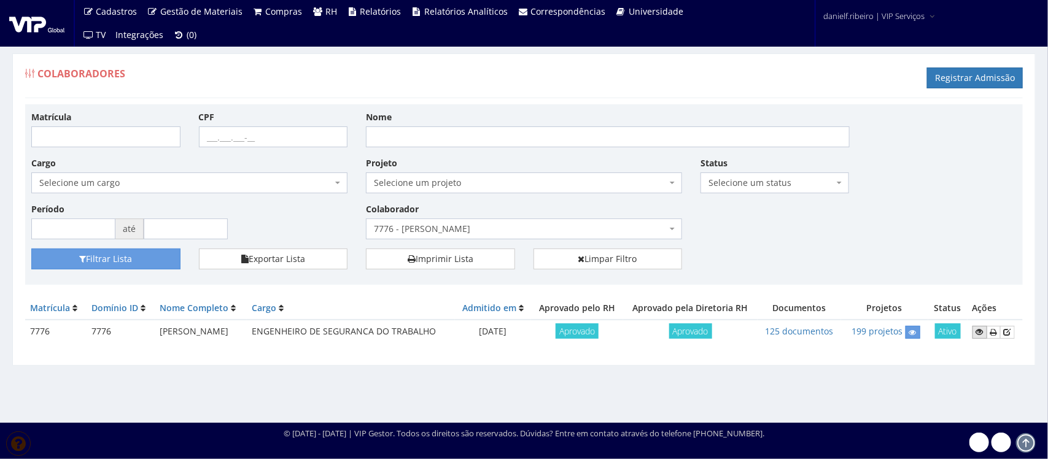
click at [980, 336] on icon at bounding box center [979, 332] width 7 height 9
click at [471, 231] on span "7776 - [PERSON_NAME]" at bounding box center [520, 229] width 293 height 12
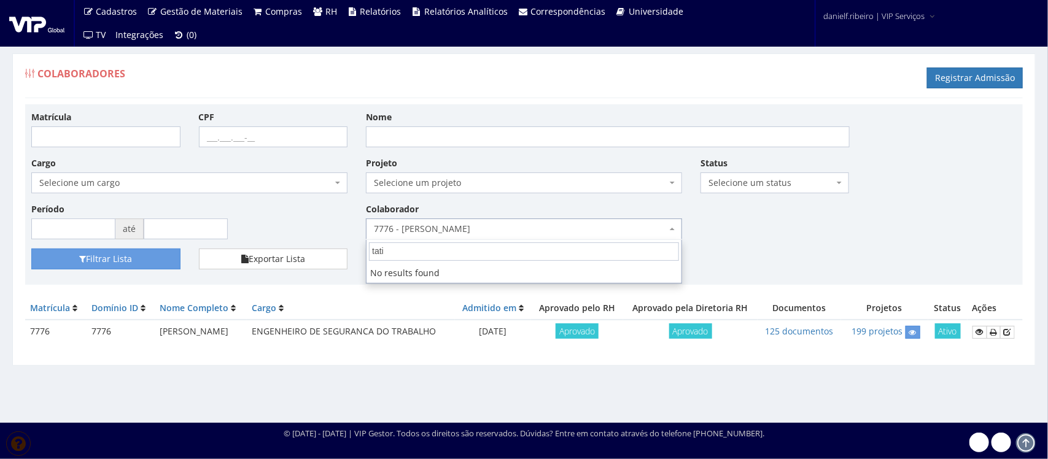
type input "tatia"
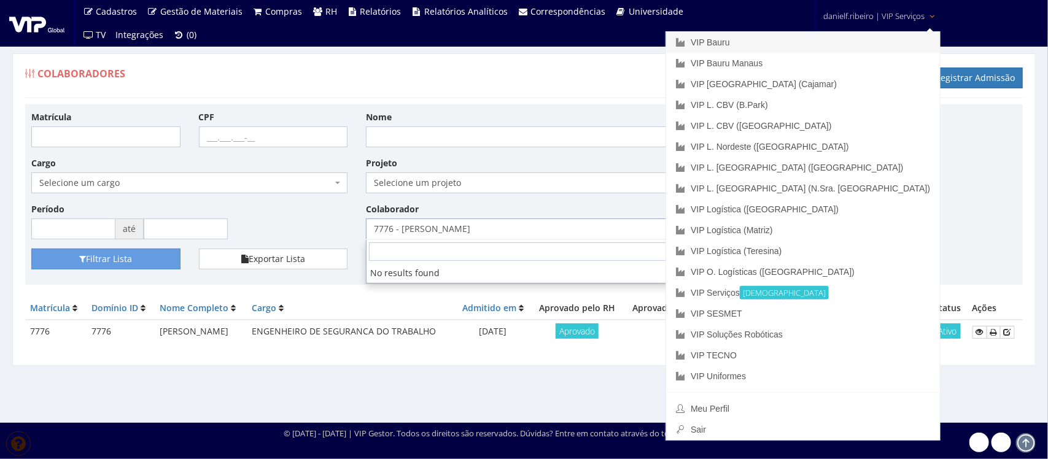
click at [841, 37] on link "VIP Bauru" at bounding box center [803, 42] width 274 height 21
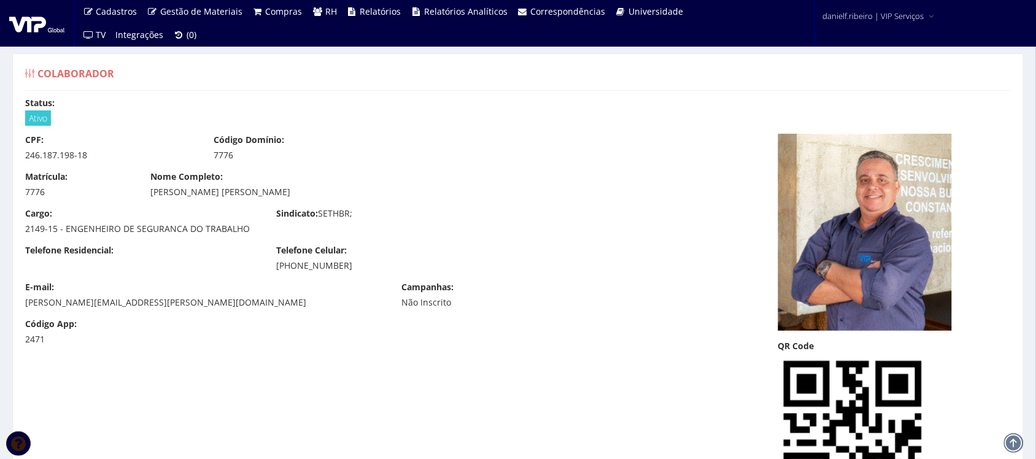
scroll to position [1535, 0]
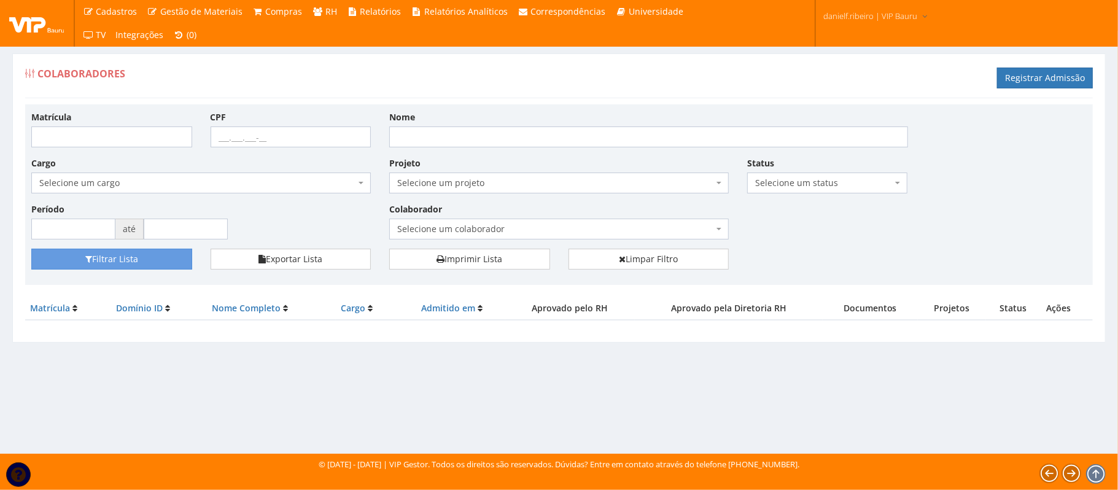
click at [462, 223] on span "Selecione um colaborador" at bounding box center [558, 229] width 339 height 21
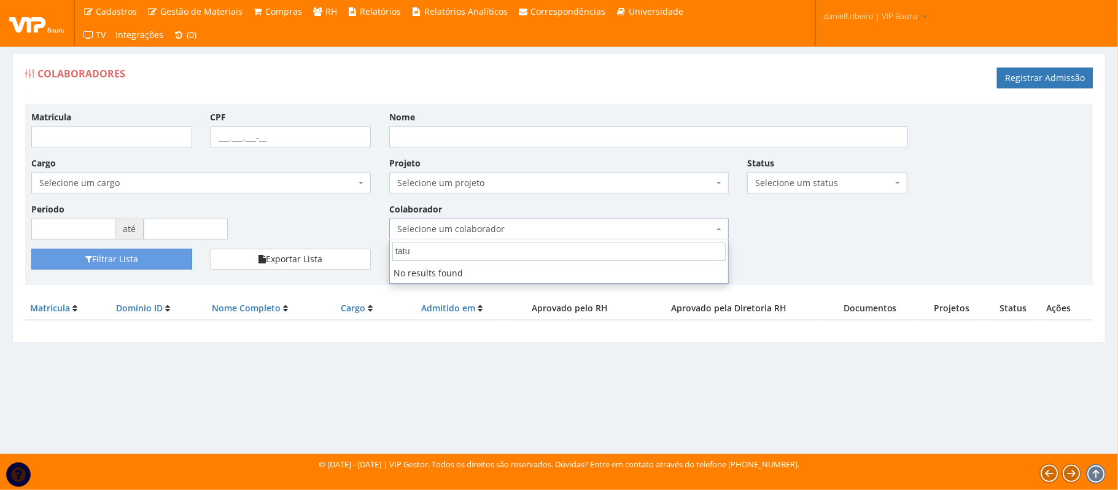
type input "tat"
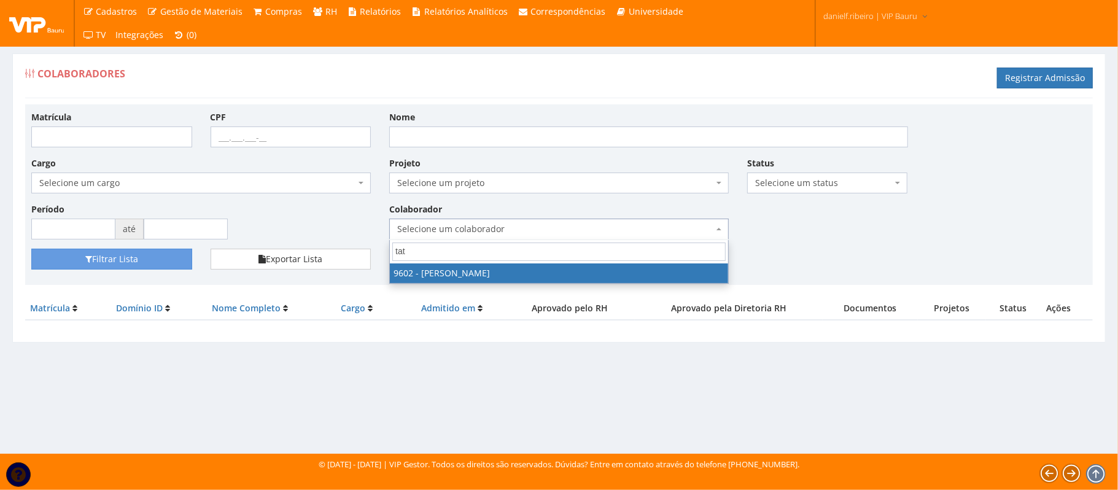
select select "3769"
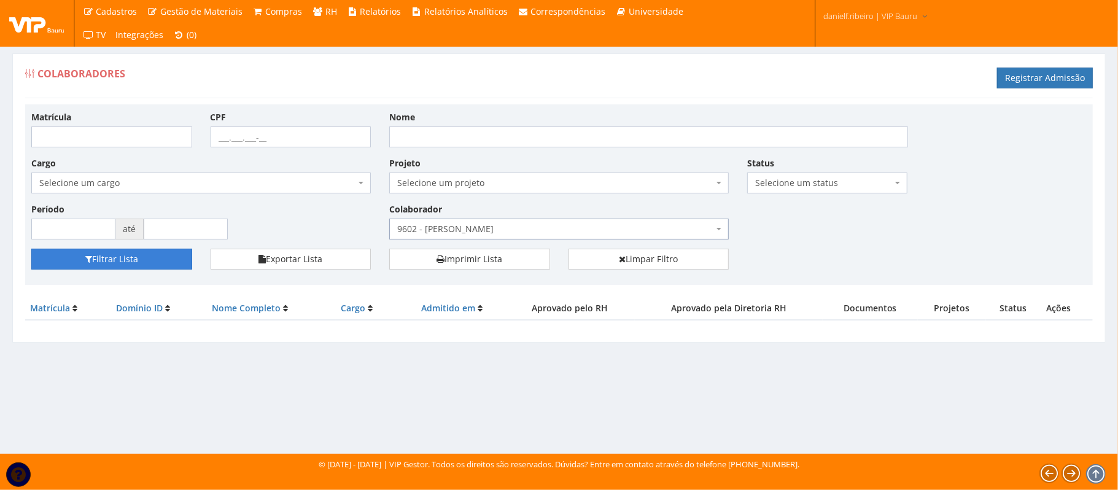
click at [101, 260] on button "Filtrar Lista" at bounding box center [111, 259] width 161 height 21
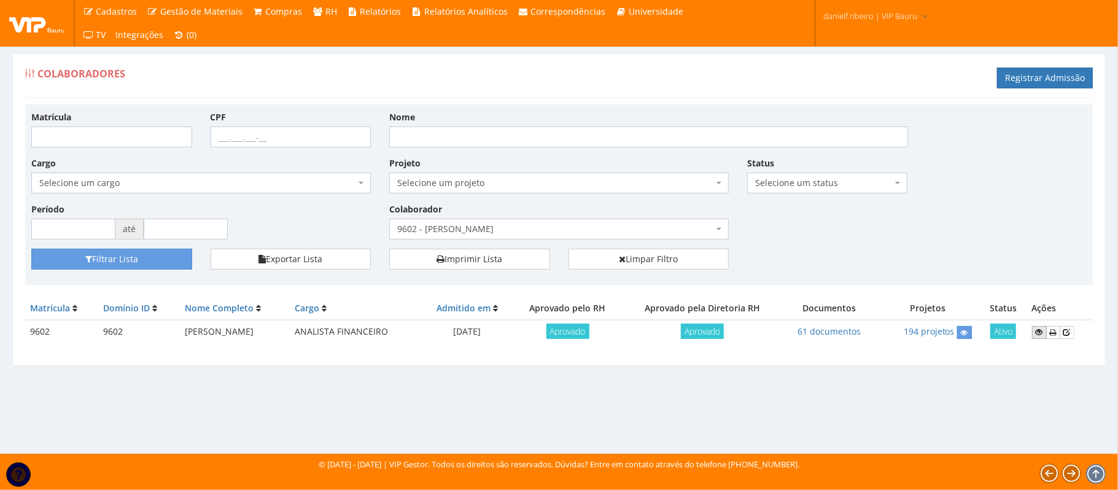
click at [1034, 338] on link at bounding box center [1039, 332] width 15 height 13
click at [519, 228] on span "9602 - TATIANE PINTO MORGADO" at bounding box center [555, 229] width 316 height 12
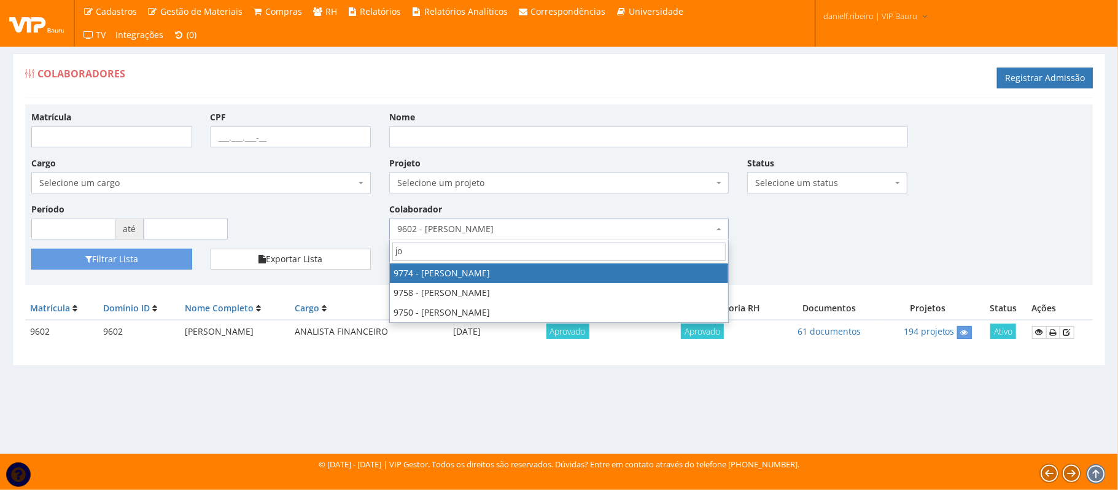
type input "joa"
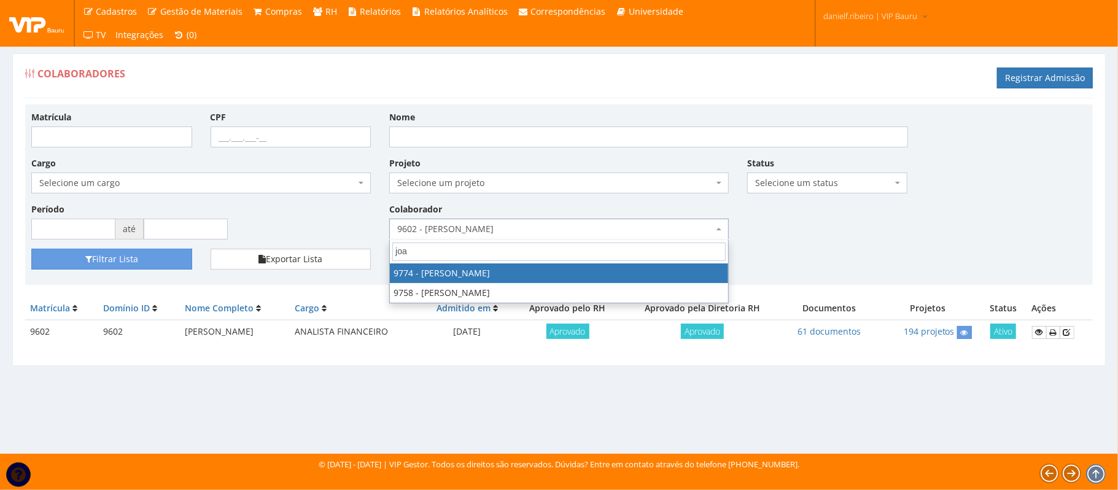
select select "4079"
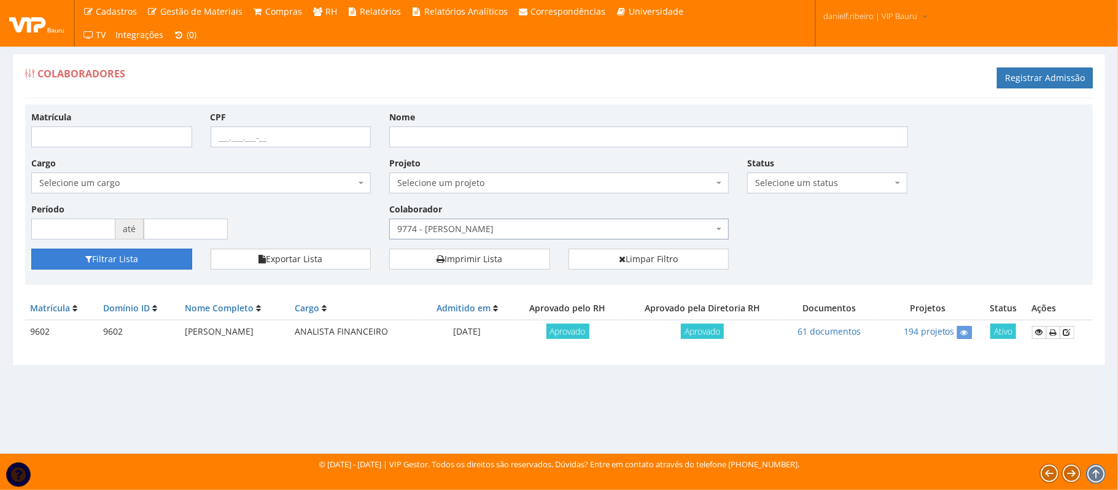
click at [166, 258] on button "Filtrar Lista" at bounding box center [111, 259] width 161 height 21
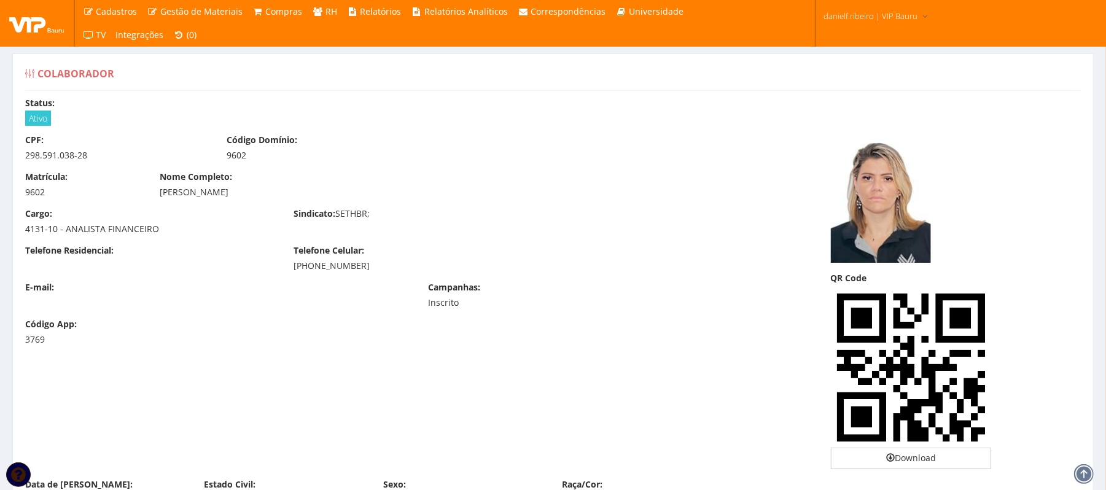
scroll to position [1364, 0]
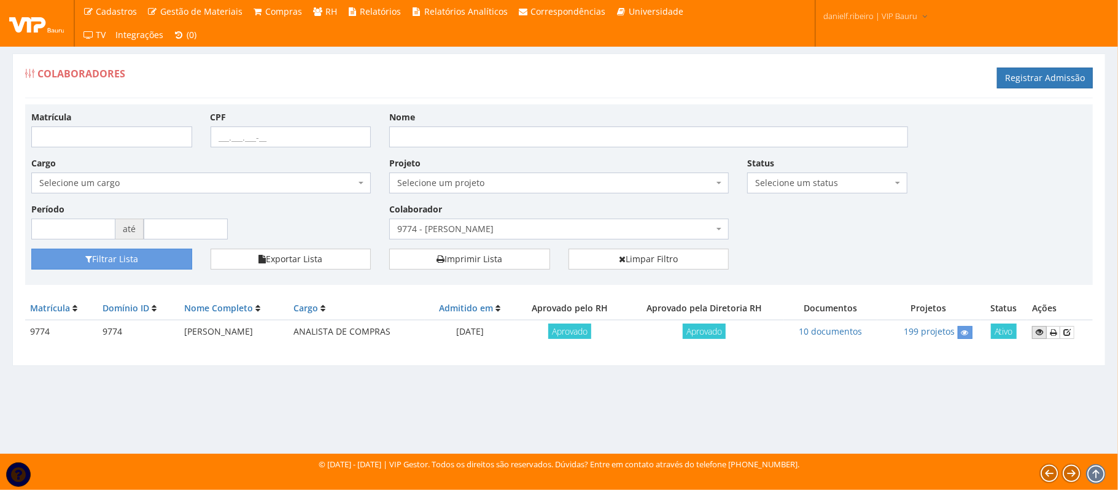
click at [1037, 332] on icon at bounding box center [1039, 332] width 7 height 9
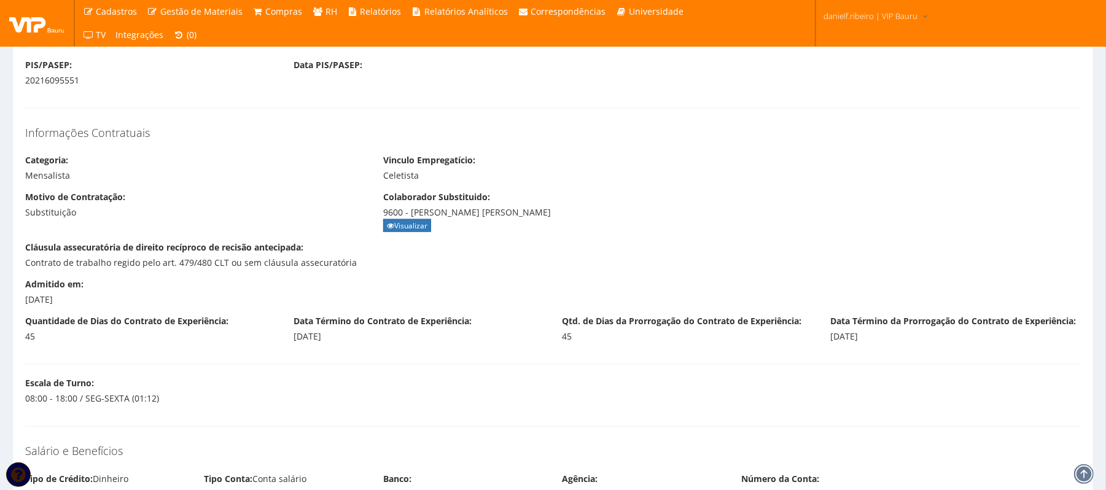
scroll to position [1364, 0]
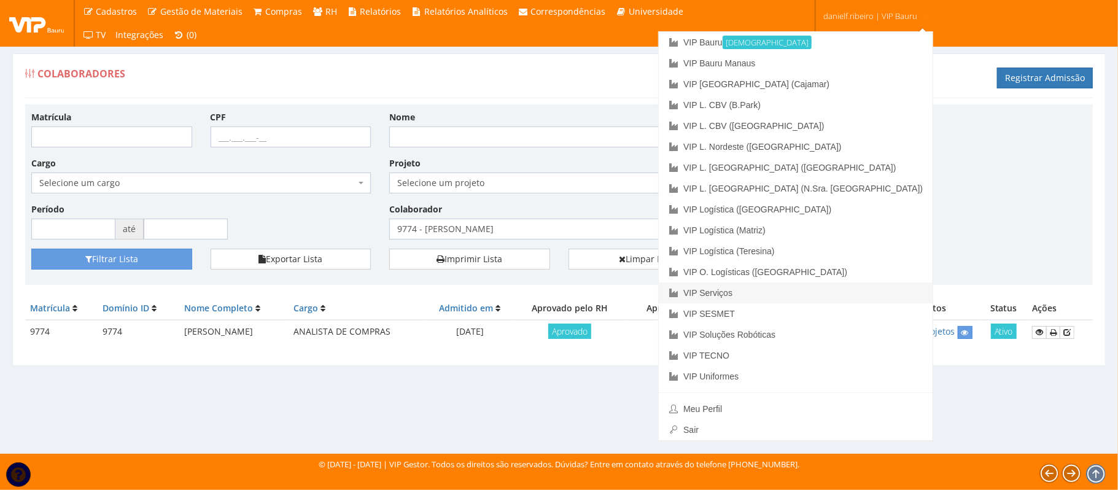
click at [824, 285] on link "VIP Serviços" at bounding box center [796, 292] width 274 height 21
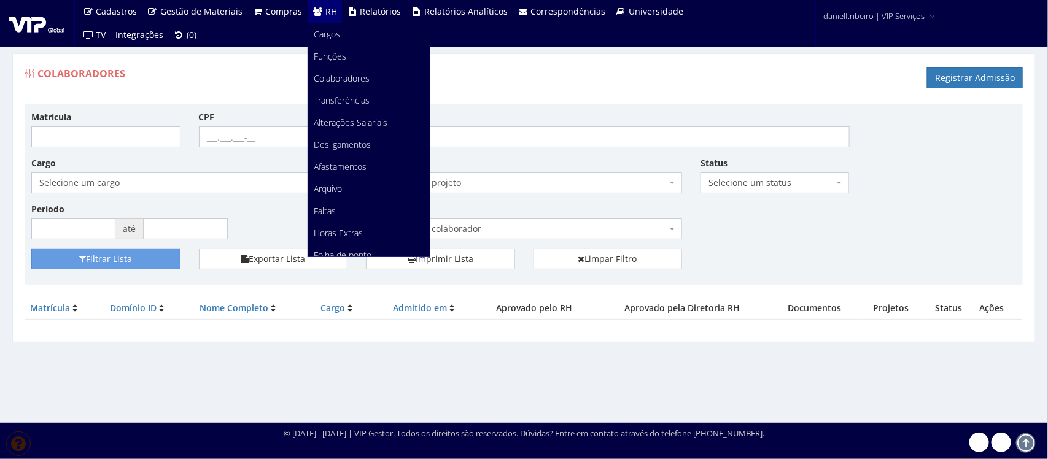
scroll to position [154, 0]
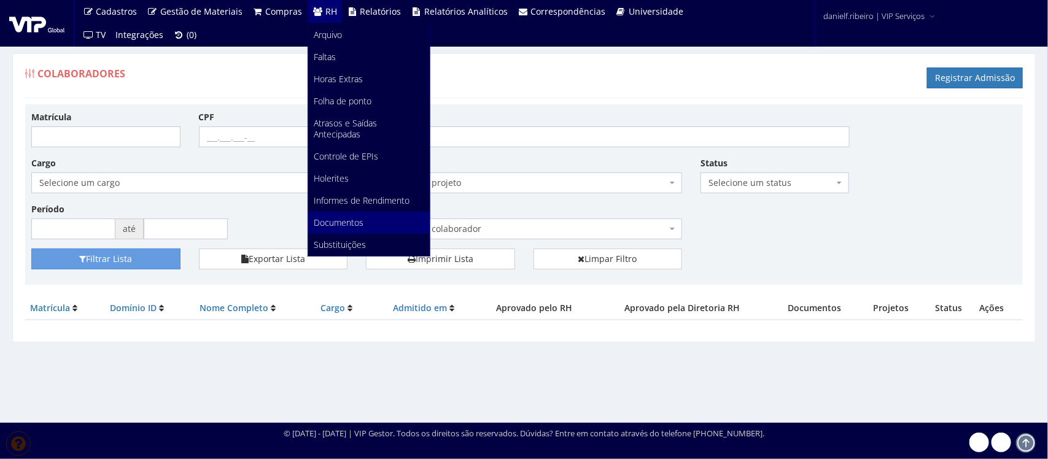
click at [343, 215] on link "Documentos" at bounding box center [369, 223] width 122 height 22
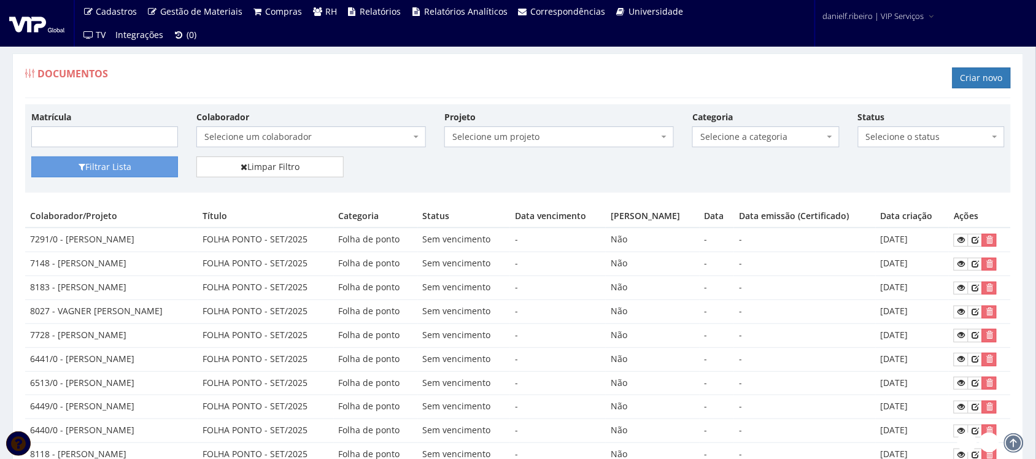
click at [289, 136] on span "Selecione um colaborador" at bounding box center [307, 137] width 206 height 12
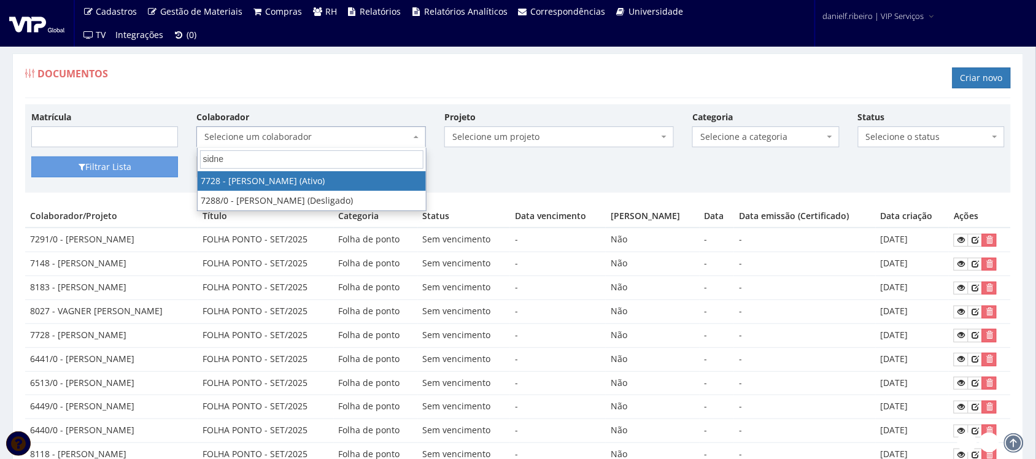
type input "sidney"
select select "2301"
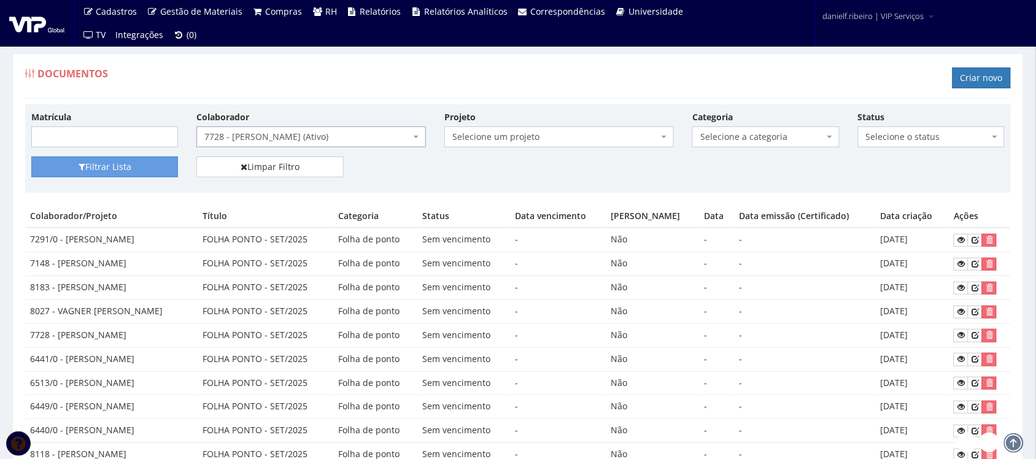
click at [743, 139] on span "Selecione a categoria" at bounding box center [761, 137] width 123 height 12
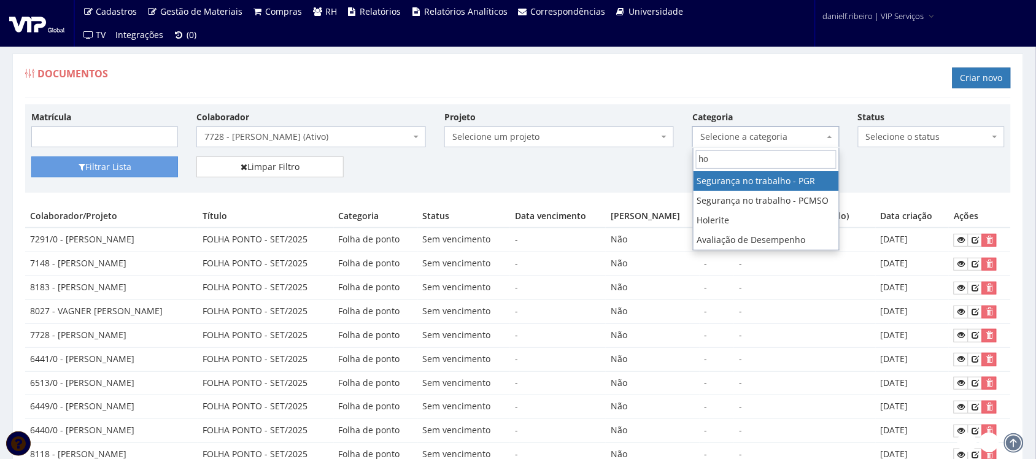
type input "hol"
select select "holerite"
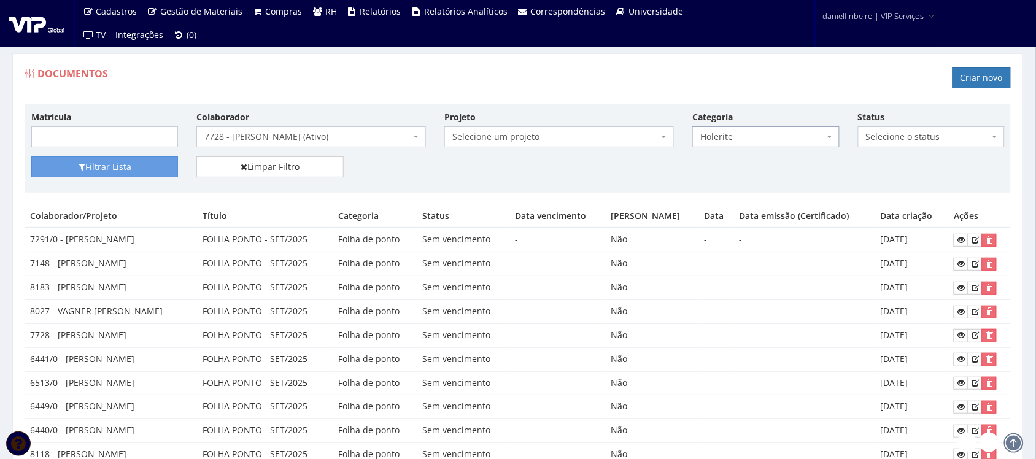
click at [144, 180] on div "Filtrar Lista Limpar Filtro" at bounding box center [518, 172] width 992 height 30
click at [134, 169] on button "Filtrar Lista" at bounding box center [104, 167] width 147 height 21
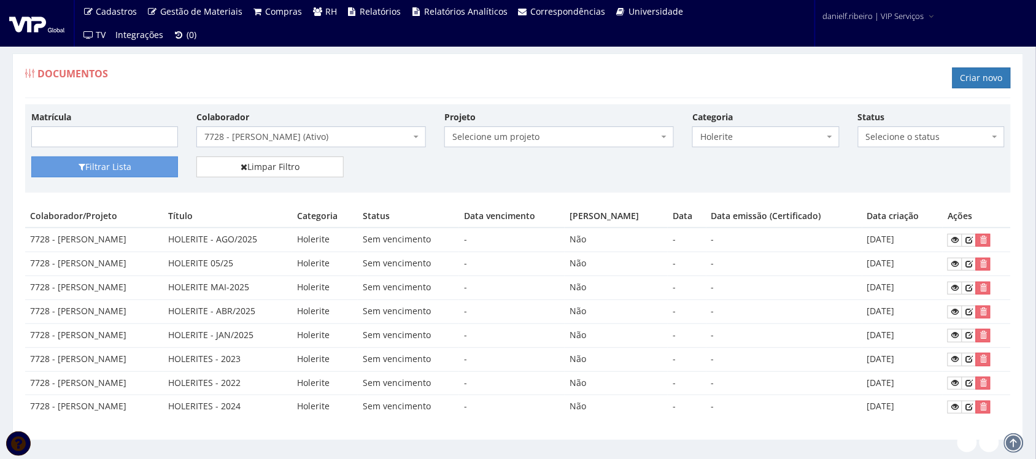
click at [518, 90] on div "Documentos Criar novo" at bounding box center [518, 79] width 986 height 37
click at [953, 242] on icon at bounding box center [955, 240] width 7 height 9
